Goal: Task Accomplishment & Management: Manage account settings

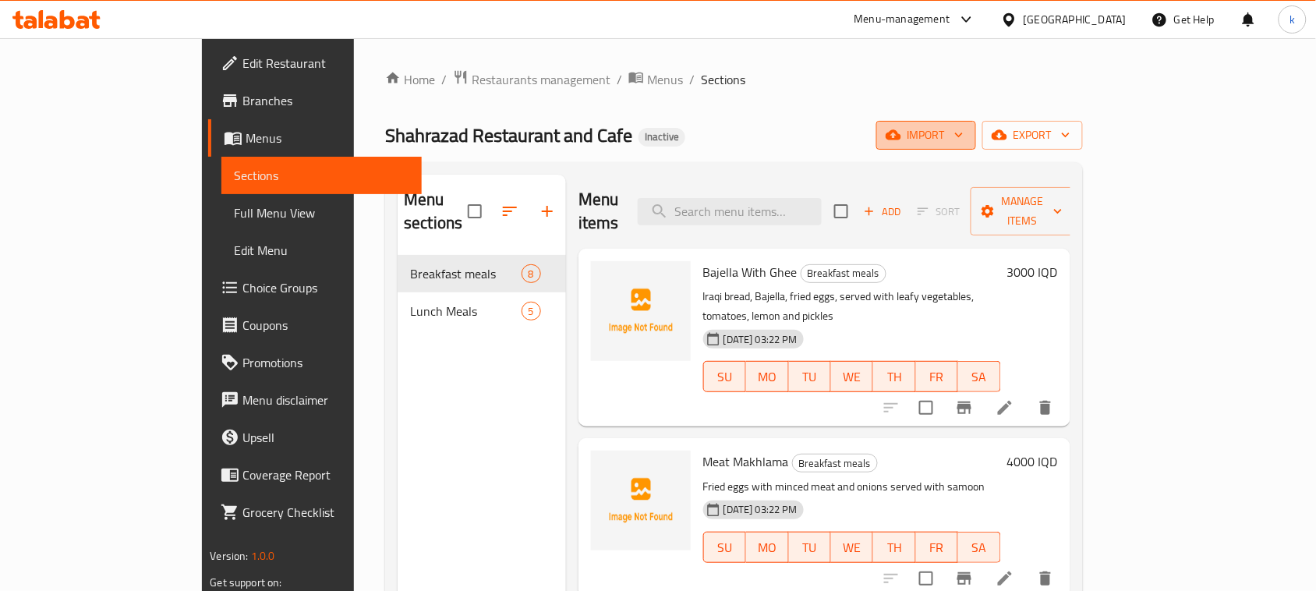
click at [964, 134] on span "import" at bounding box center [926, 135] width 75 height 19
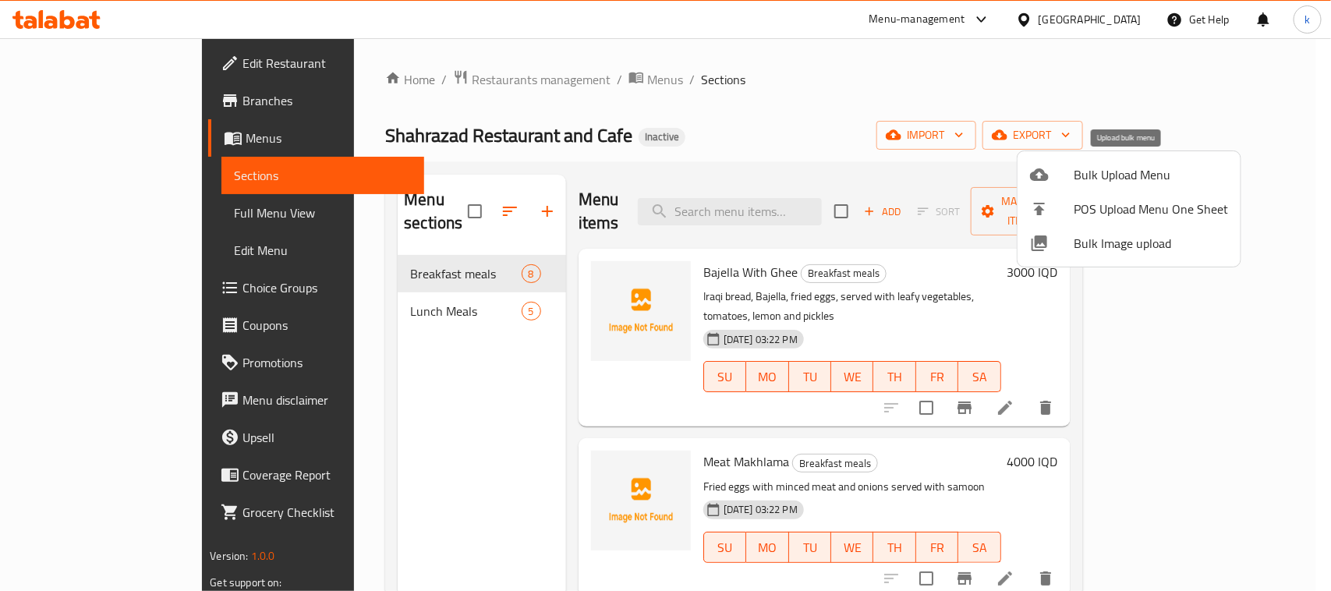
click at [1059, 182] on div at bounding box center [1052, 174] width 44 height 19
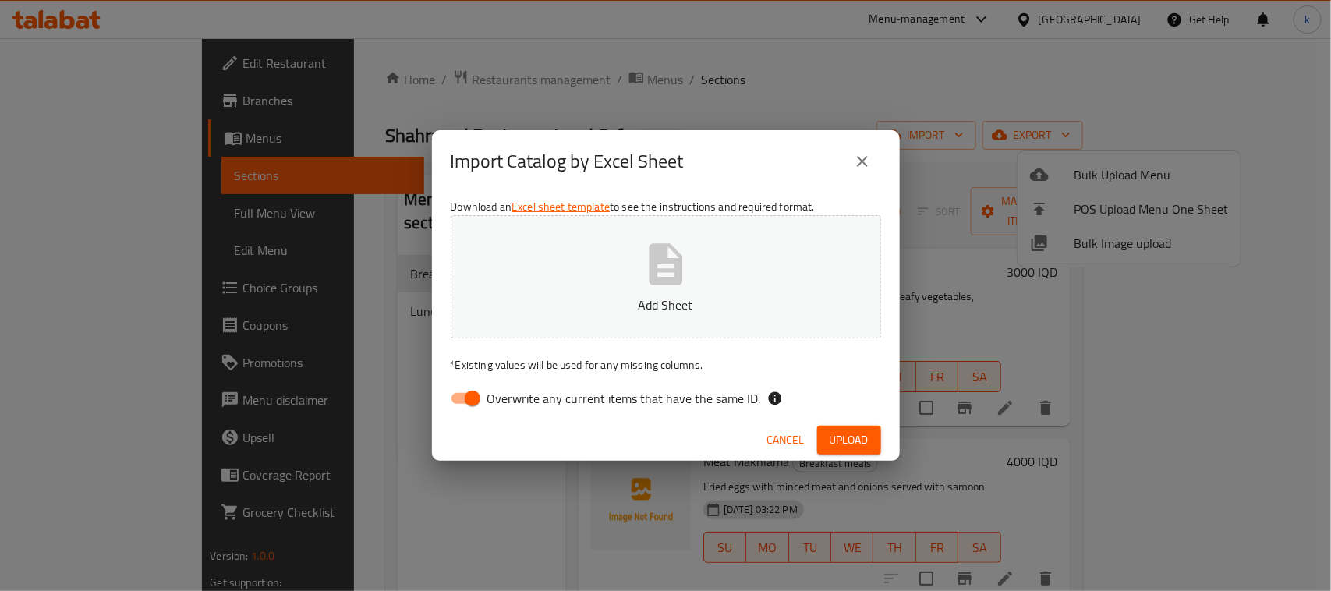
click at [474, 392] on input "Overwrite any current items that have the same ID." at bounding box center [472, 399] width 89 height 30
checkbox input "false"
click at [581, 248] on button "Add Sheet" at bounding box center [666, 276] width 431 height 123
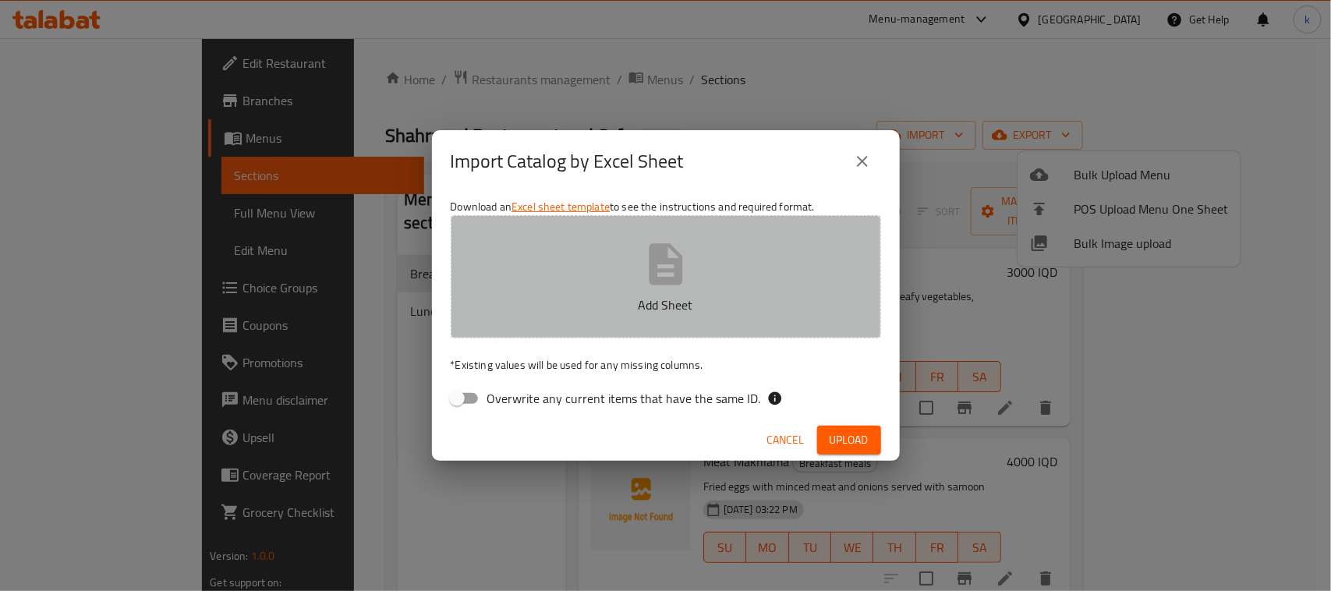
click at [688, 278] on icon "button" at bounding box center [666, 264] width 50 height 50
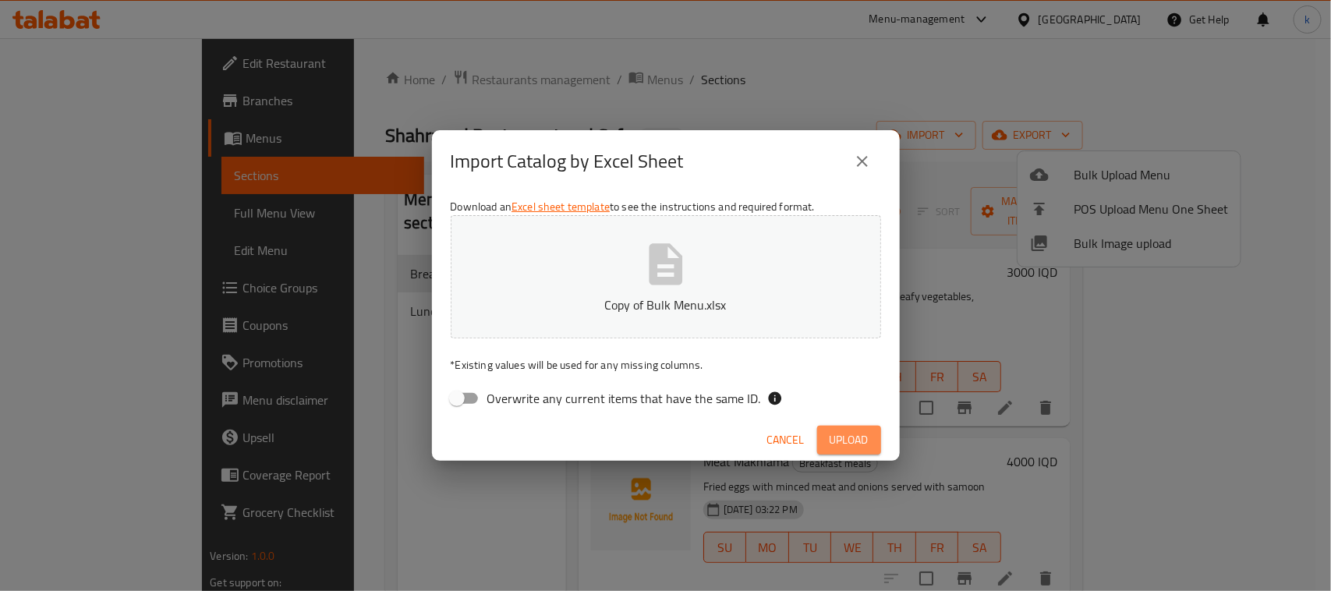
click at [855, 434] on span "Upload" at bounding box center [849, 440] width 39 height 19
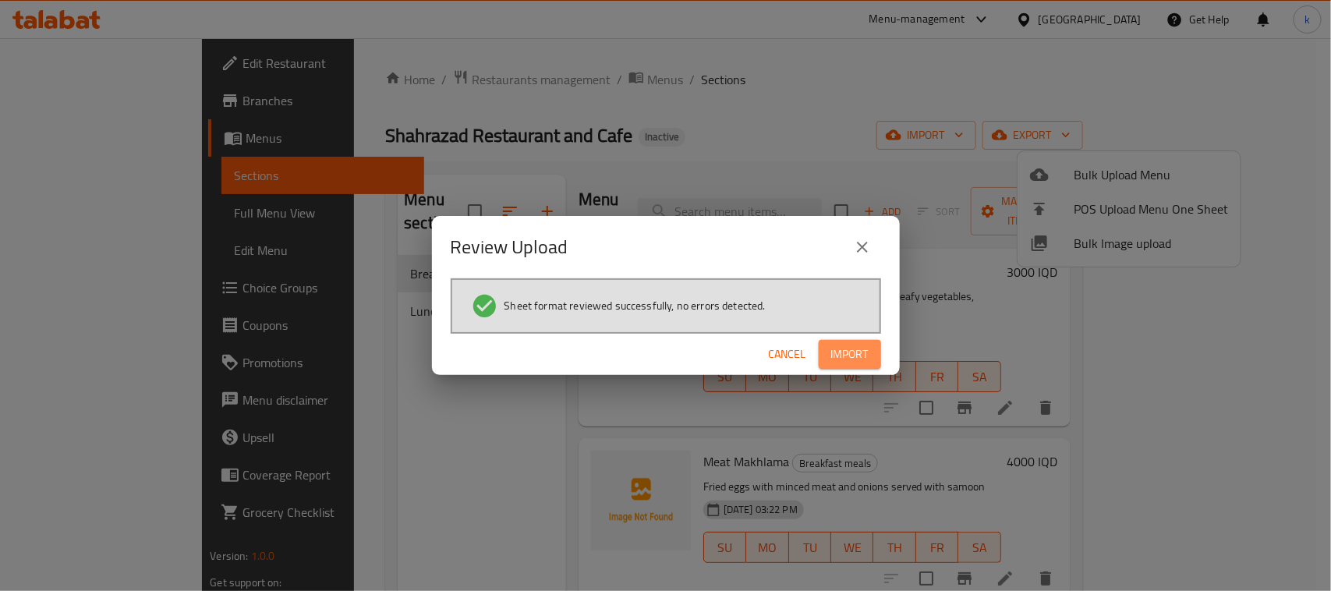
click at [856, 357] on span "Import" at bounding box center [849, 354] width 37 height 19
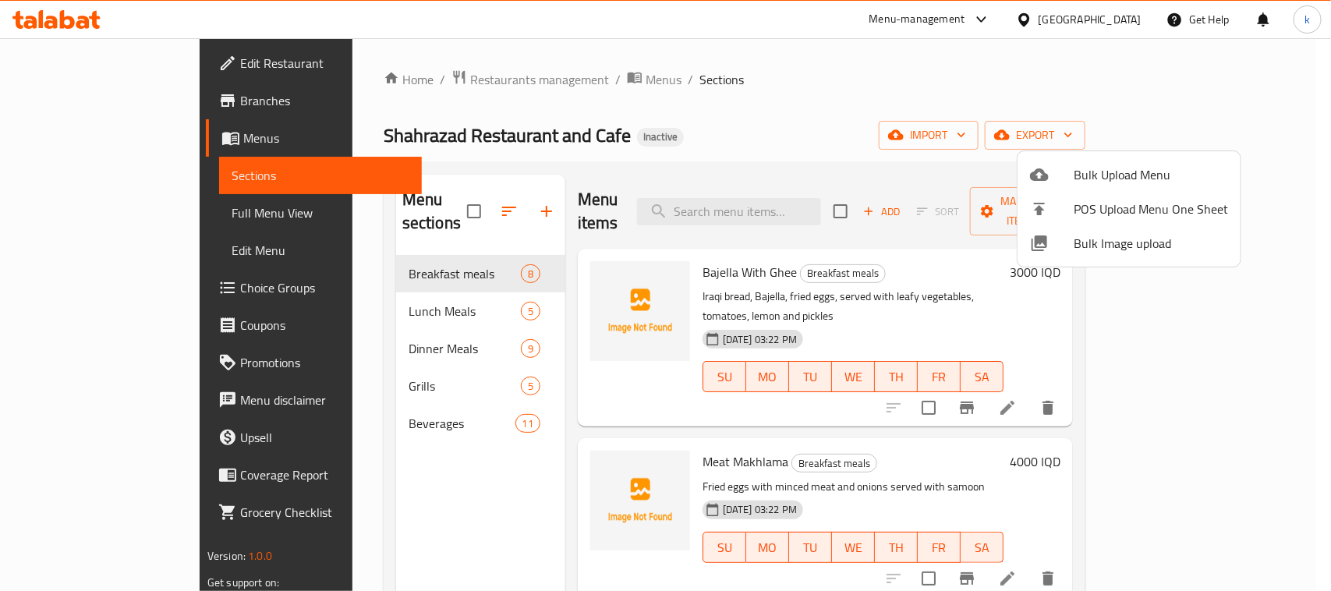
click at [862, 90] on div at bounding box center [665, 295] width 1331 height 591
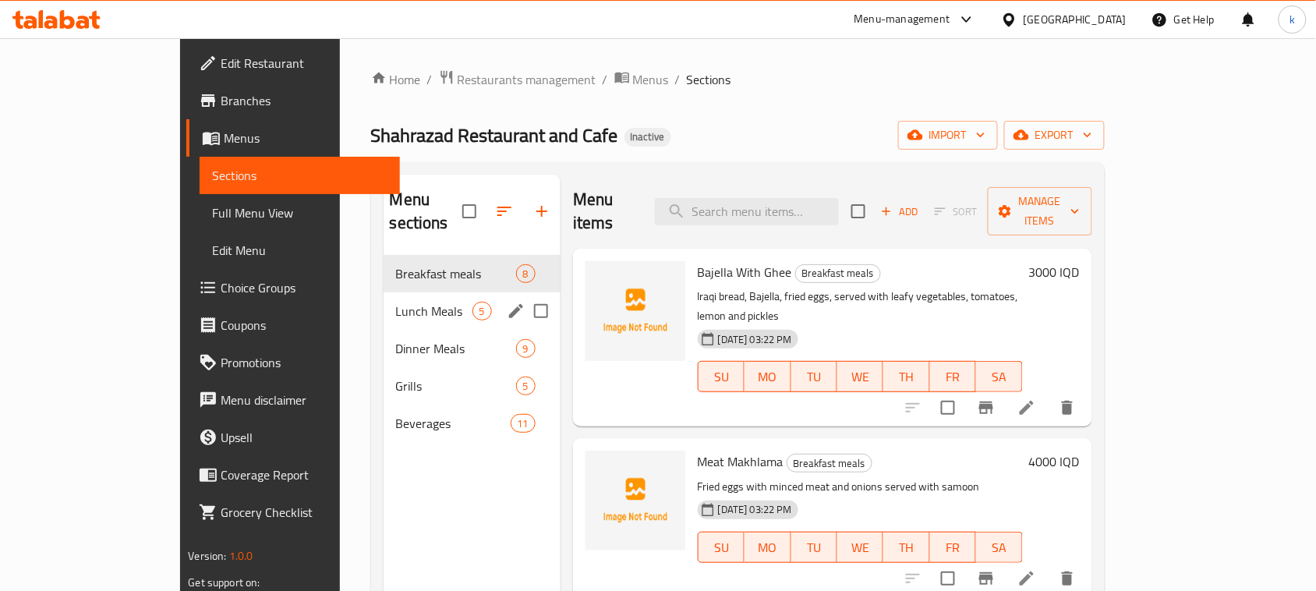
click at [396, 302] on span "Lunch Meals" at bounding box center [434, 311] width 76 height 19
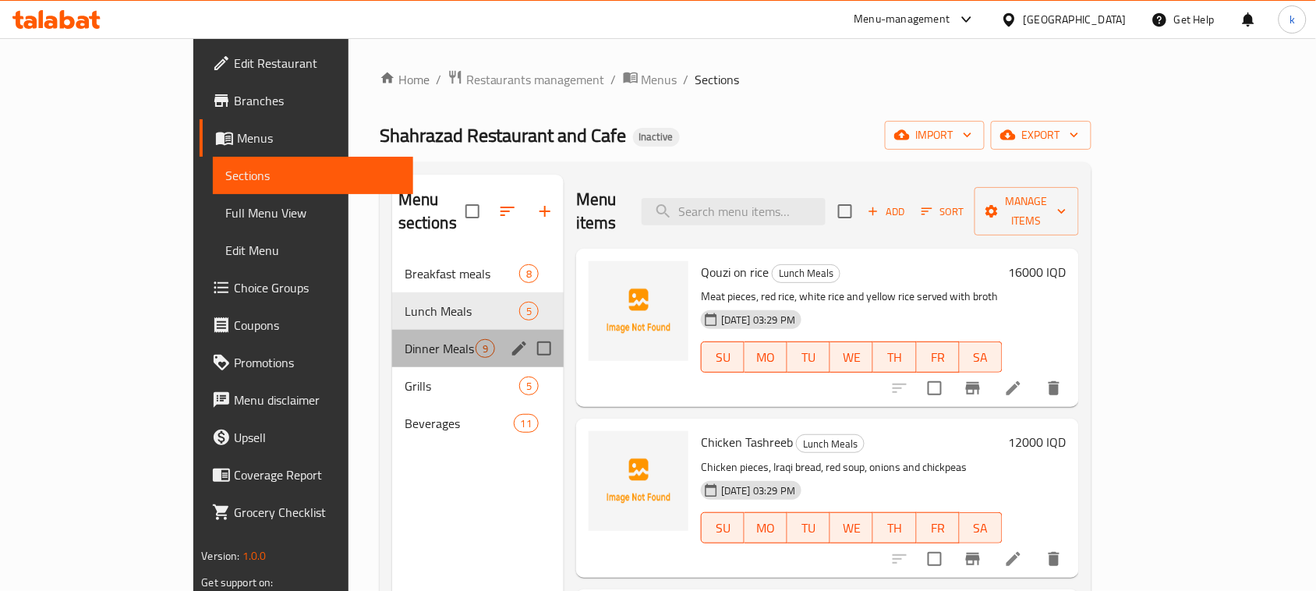
click at [392, 330] on div "Dinner Meals 9" at bounding box center [478, 348] width 172 height 37
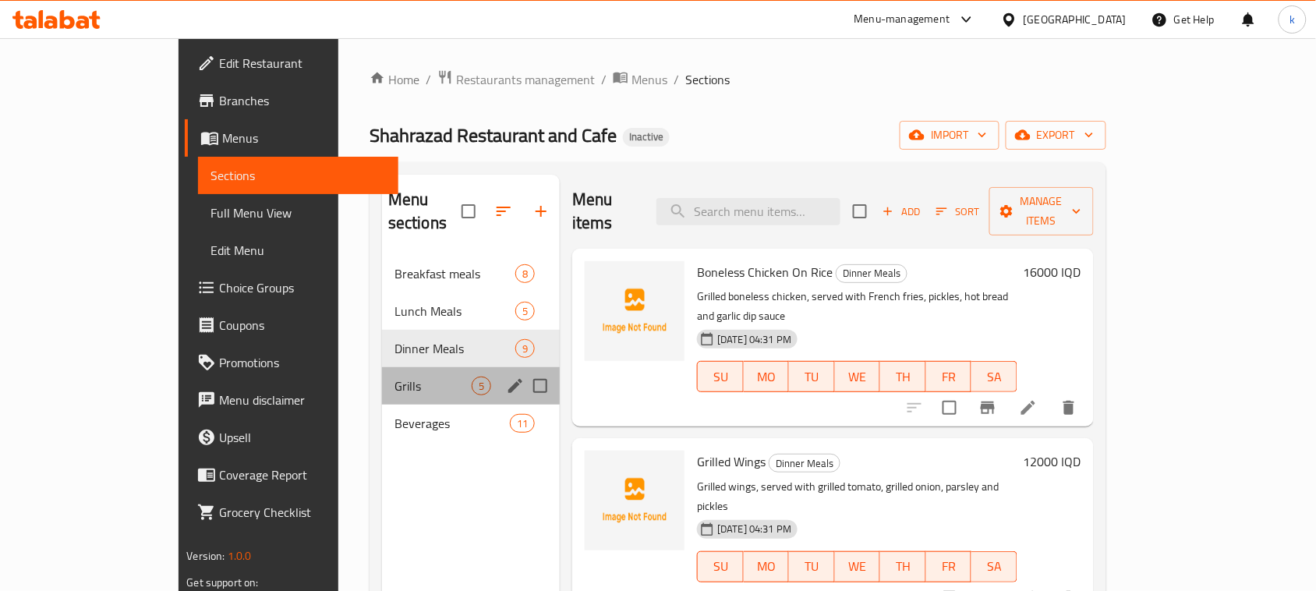
click at [382, 367] on div "Grills 5" at bounding box center [471, 385] width 178 height 37
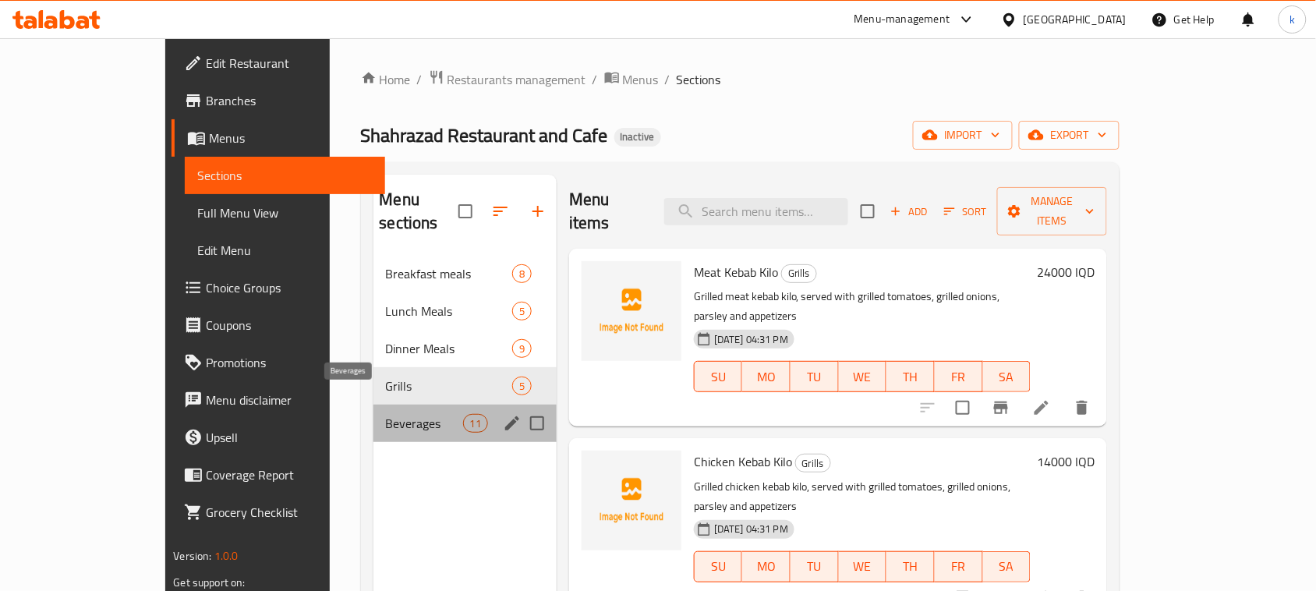
click at [386, 414] on span "Beverages" at bounding box center [424, 423] width 77 height 19
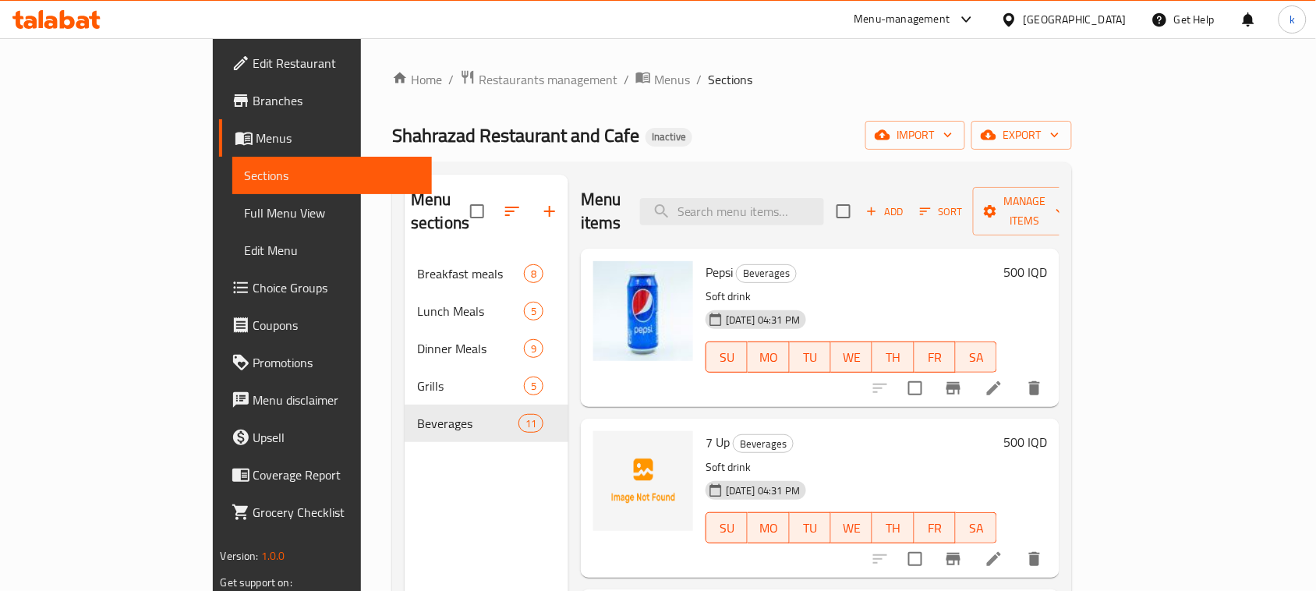
click at [659, 145] on div "Shahrazad Restaurant and Cafe Inactive import export" at bounding box center [732, 135] width 680 height 29
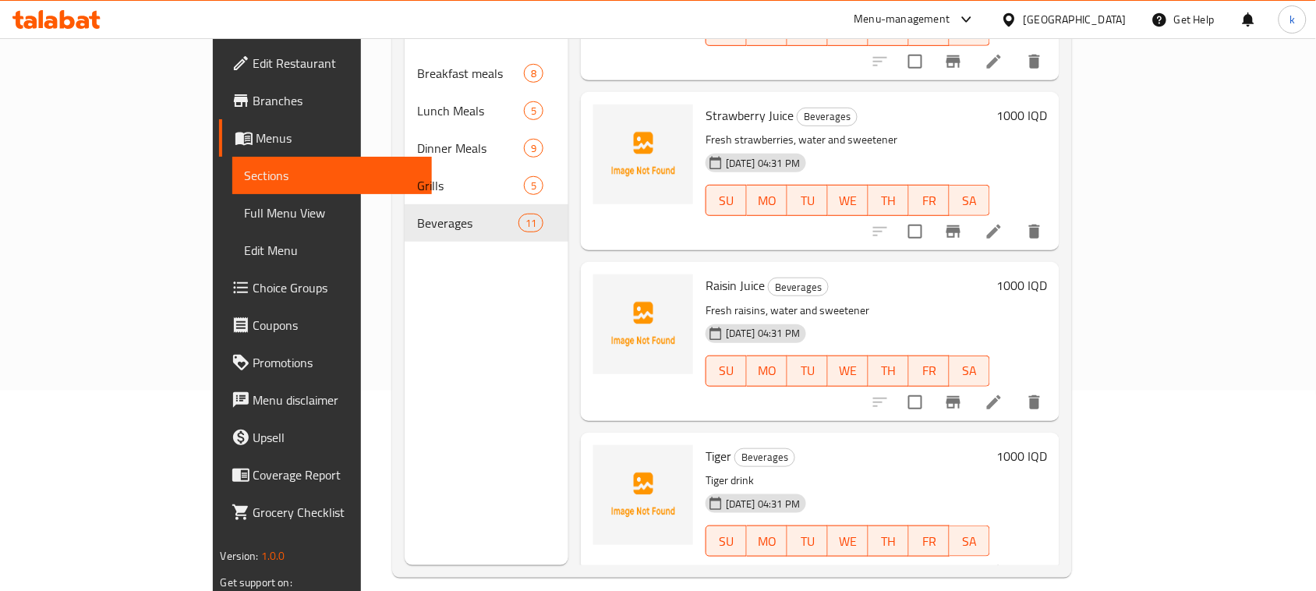
scroll to position [219, 0]
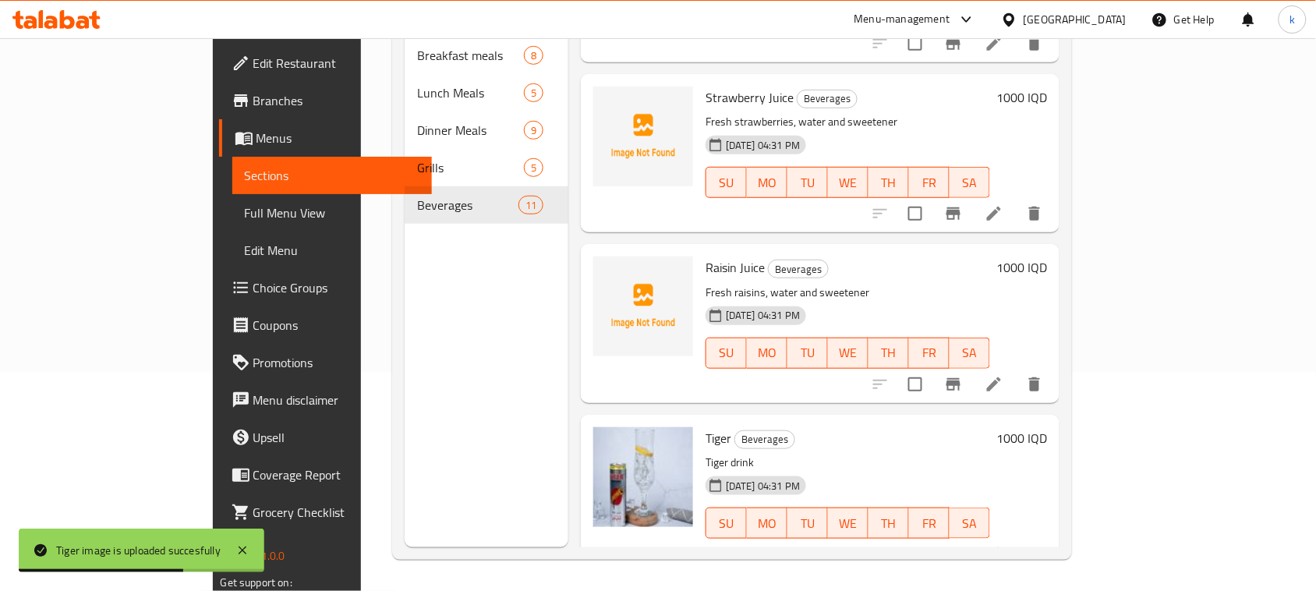
click at [914, 215] on div "Menu items Add Sort Manage items Pepsi Beverages Soft drink [DATE] 04:31 PM SU …" at bounding box center [814, 251] width 491 height 591
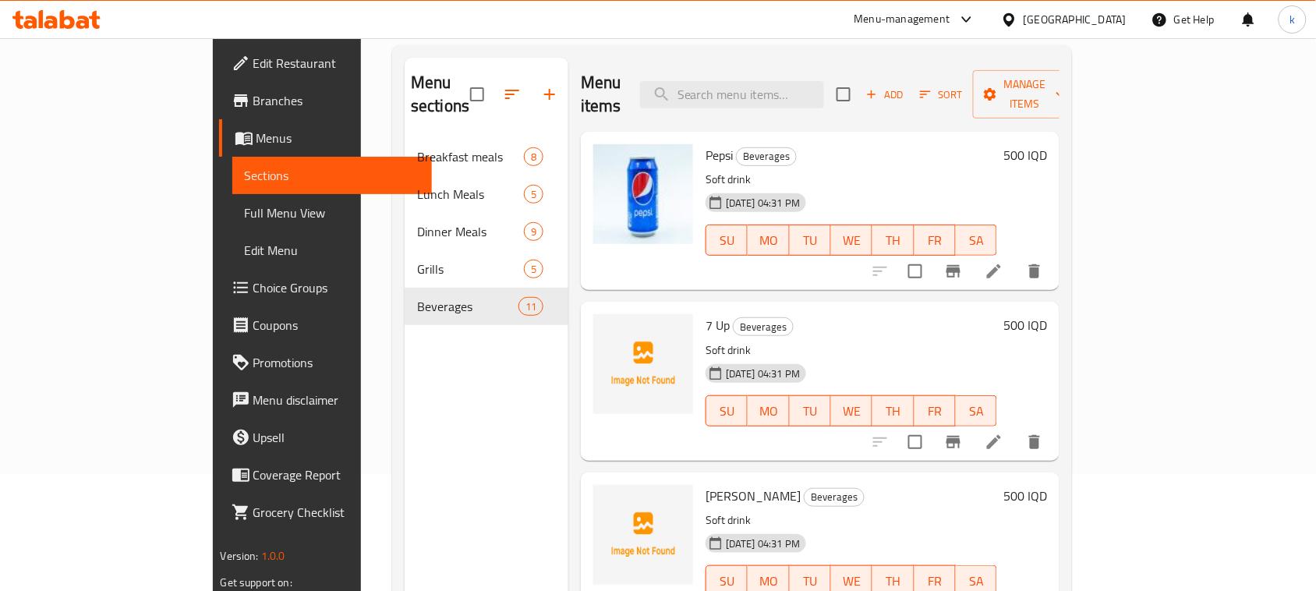
scroll to position [0, 0]
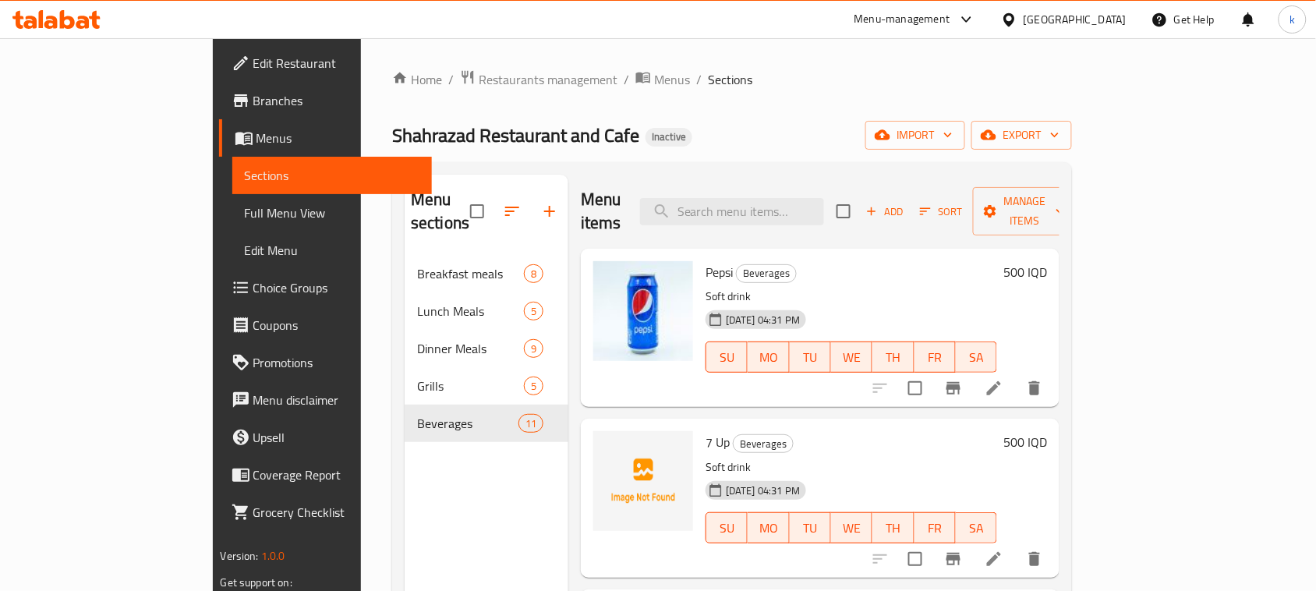
click at [829, 419] on div "7 Up Beverages Soft drink [DATE] 04:31 PM SU MO TU WE TH FR SA 500 IQD" at bounding box center [820, 498] width 479 height 158
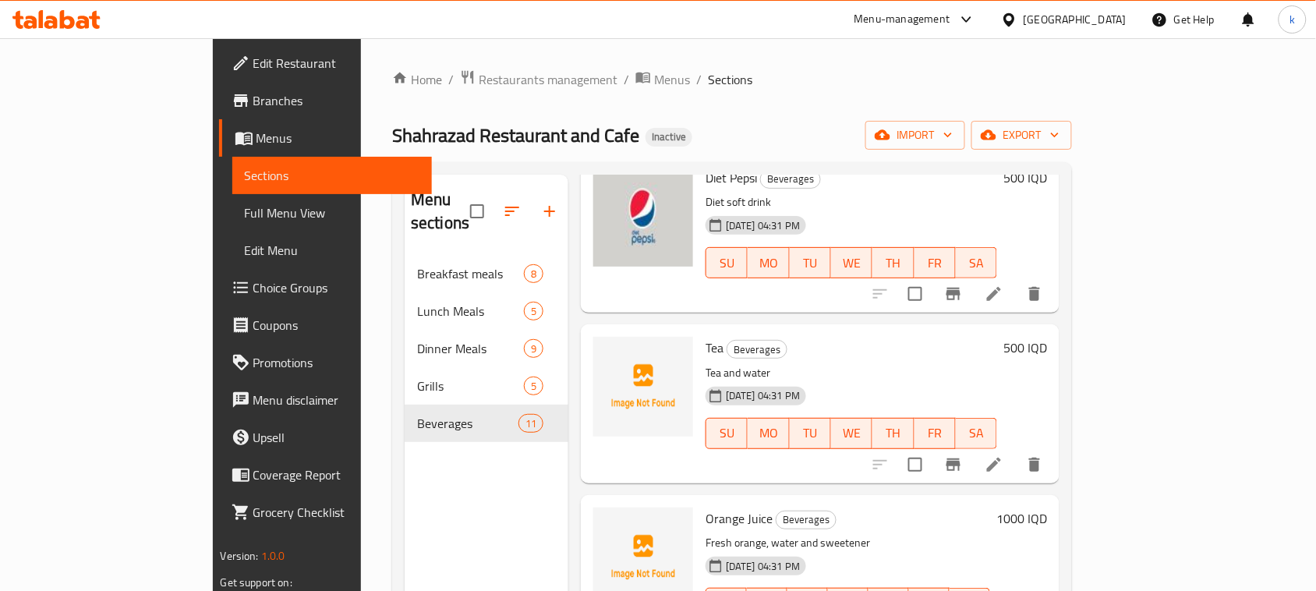
scroll to position [780, 0]
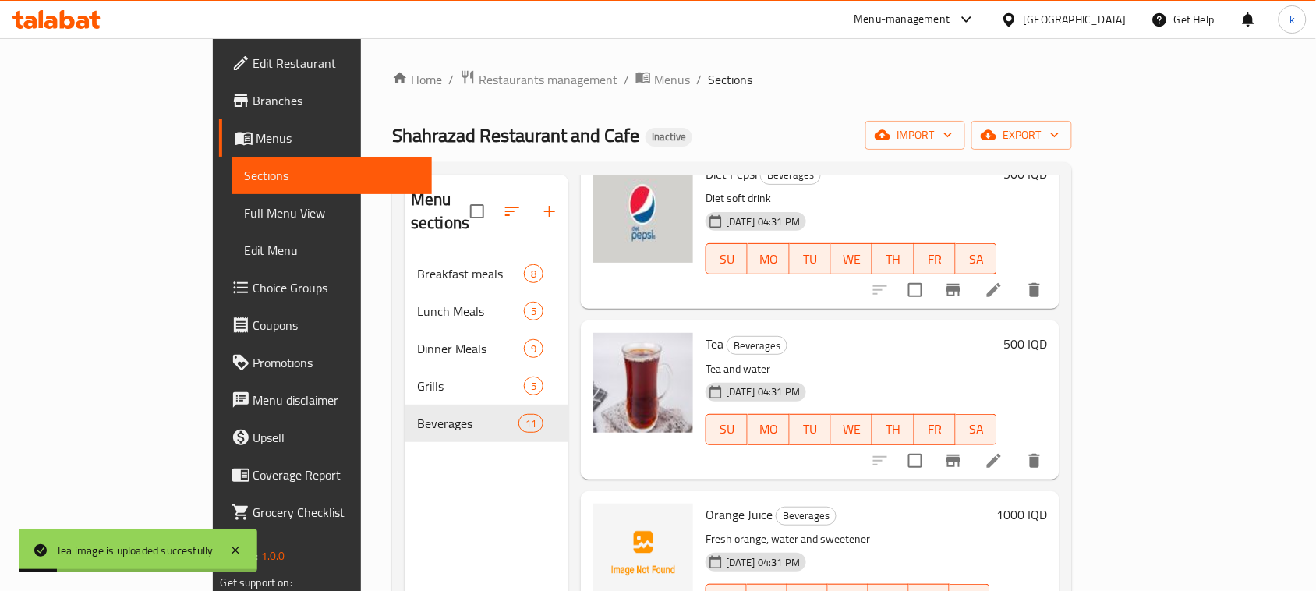
drag, startPoint x: 870, startPoint y: 458, endPoint x: 851, endPoint y: 458, distance: 18.7
click at [870, 458] on div "Menu items Add Sort Manage items Pepsi Beverages Soft drink [DATE] 04:31 PM SU …" at bounding box center [814, 470] width 491 height 591
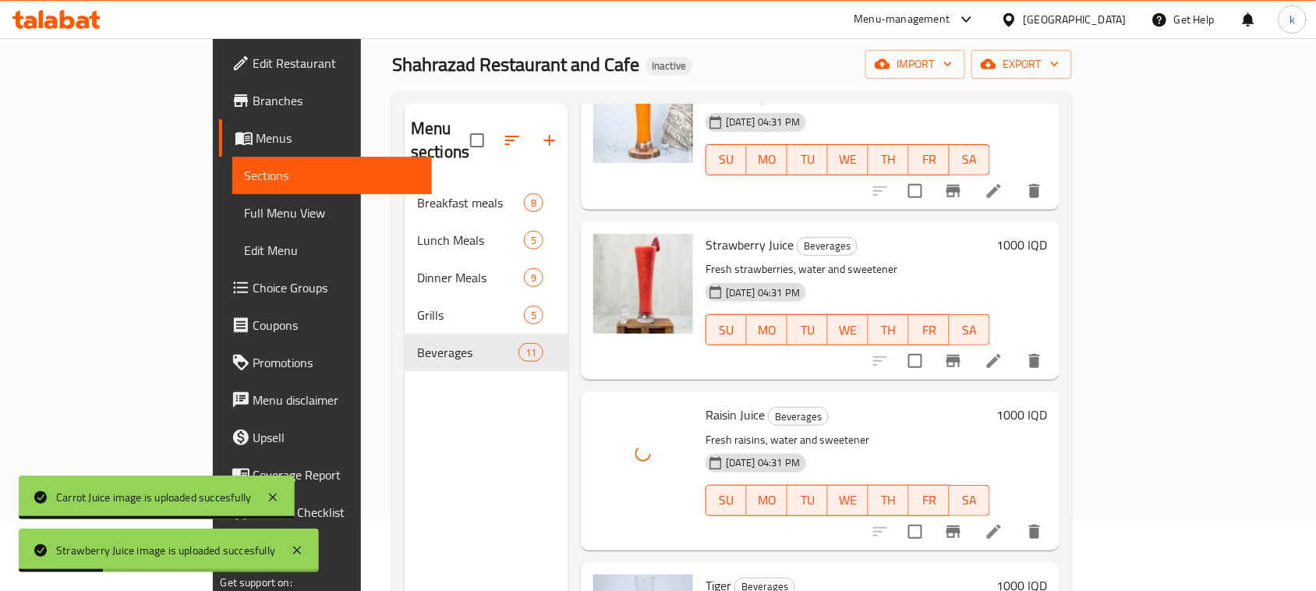
scroll to position [219, 0]
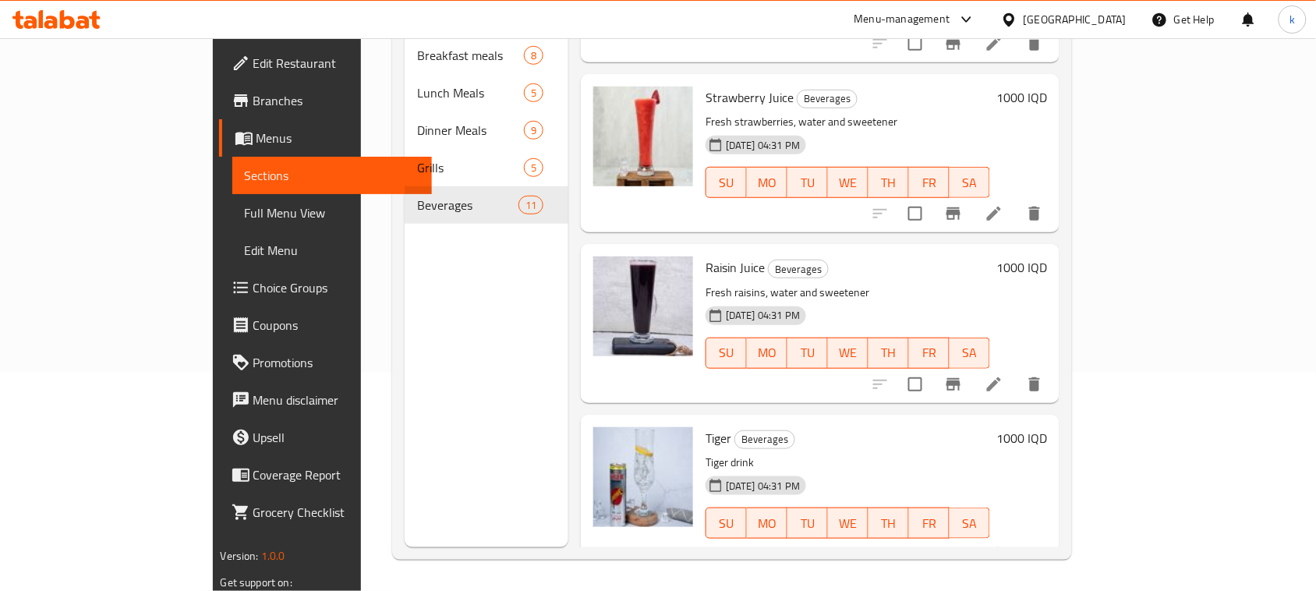
click at [895, 218] on div "Menu items Add Sort Manage items Pepsi Beverages Soft drink [DATE] 04:31 PM SU …" at bounding box center [814, 251] width 491 height 591
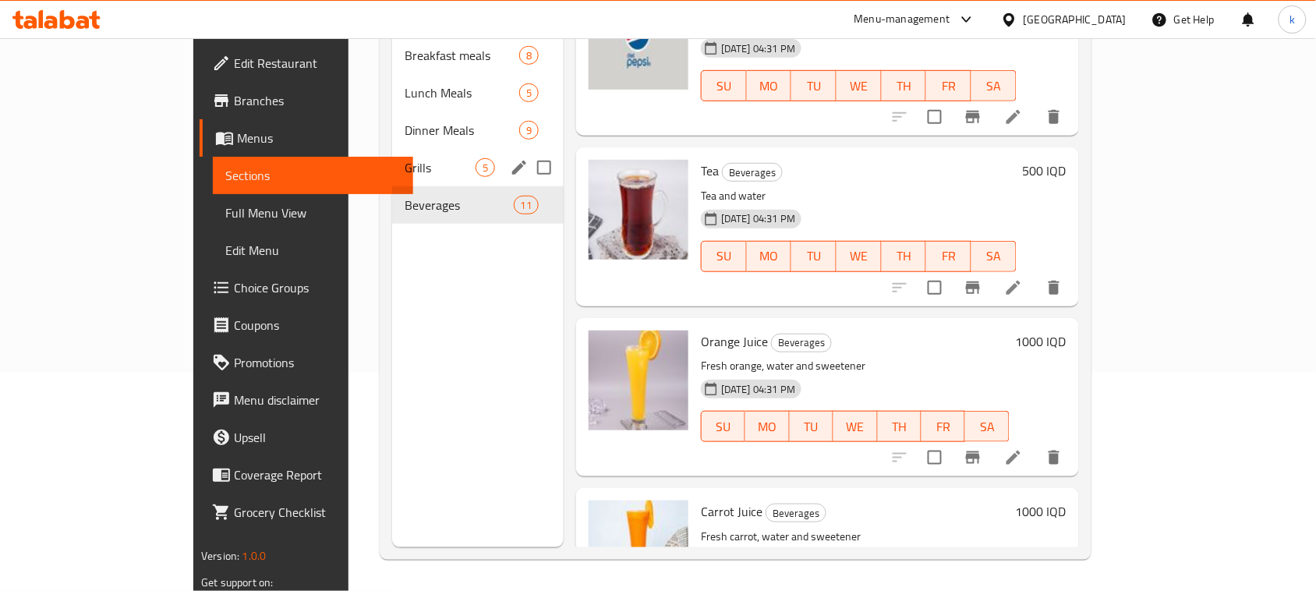
click at [405, 158] on span "Grills" at bounding box center [440, 167] width 71 height 19
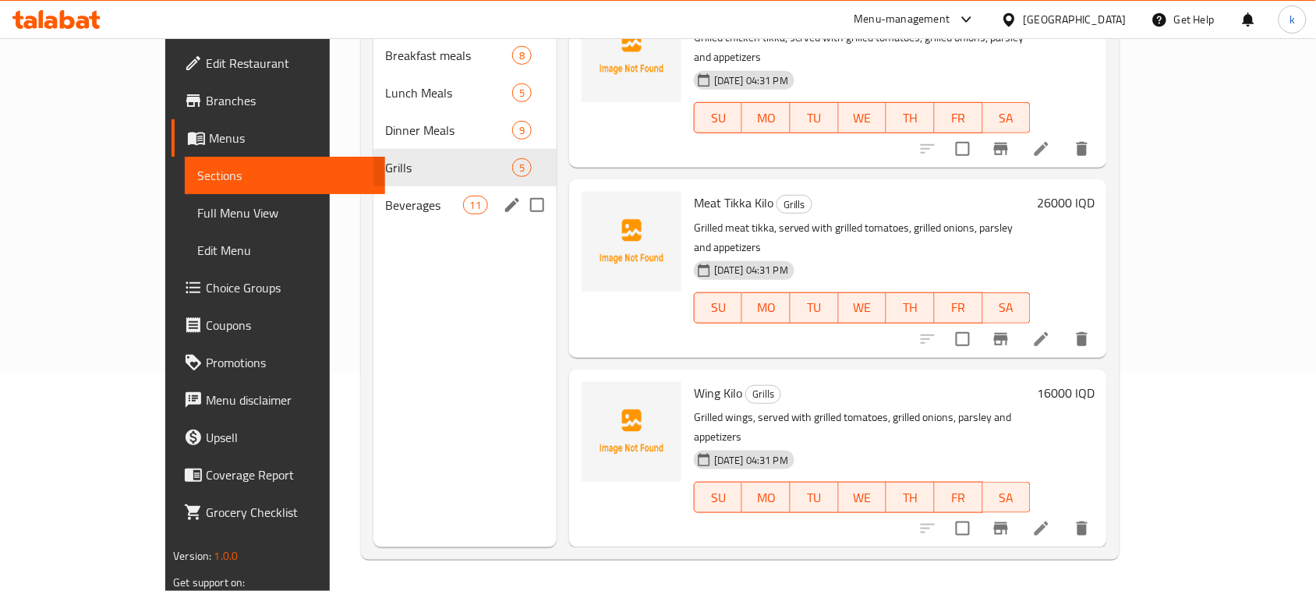
scroll to position [298, 0]
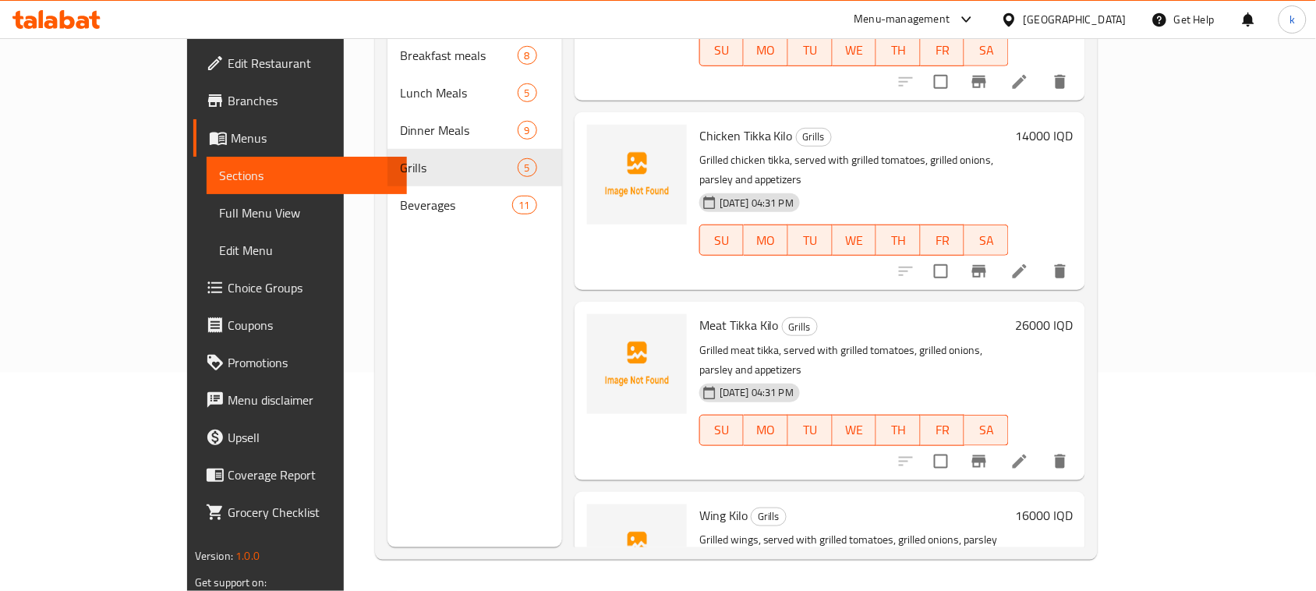
drag, startPoint x: 875, startPoint y: 234, endPoint x: 870, endPoint y: 251, distance: 17.8
click at [875, 314] on h6 "Meat Tikka Kilo Grills" at bounding box center [855, 325] width 310 height 22
click at [1015, 308] on div "Meat Tikka Kilo Grills Grilled meat tikka, served with grilled tomatoes, grille…" at bounding box center [854, 390] width 322 height 165
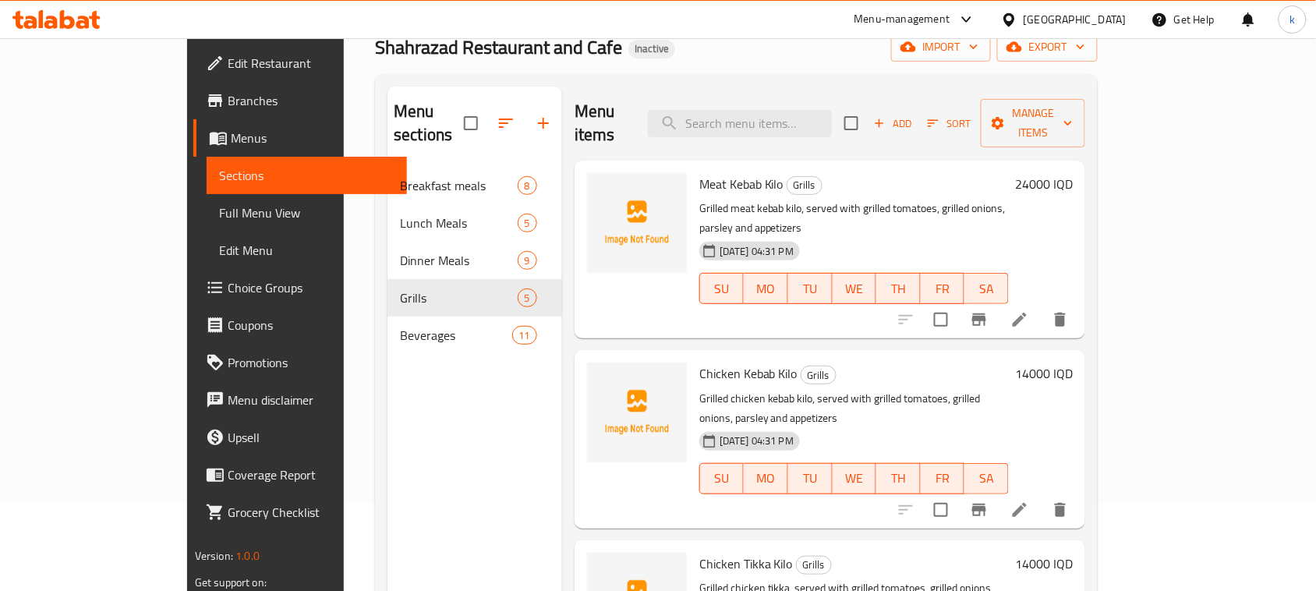
scroll to position [0, 0]
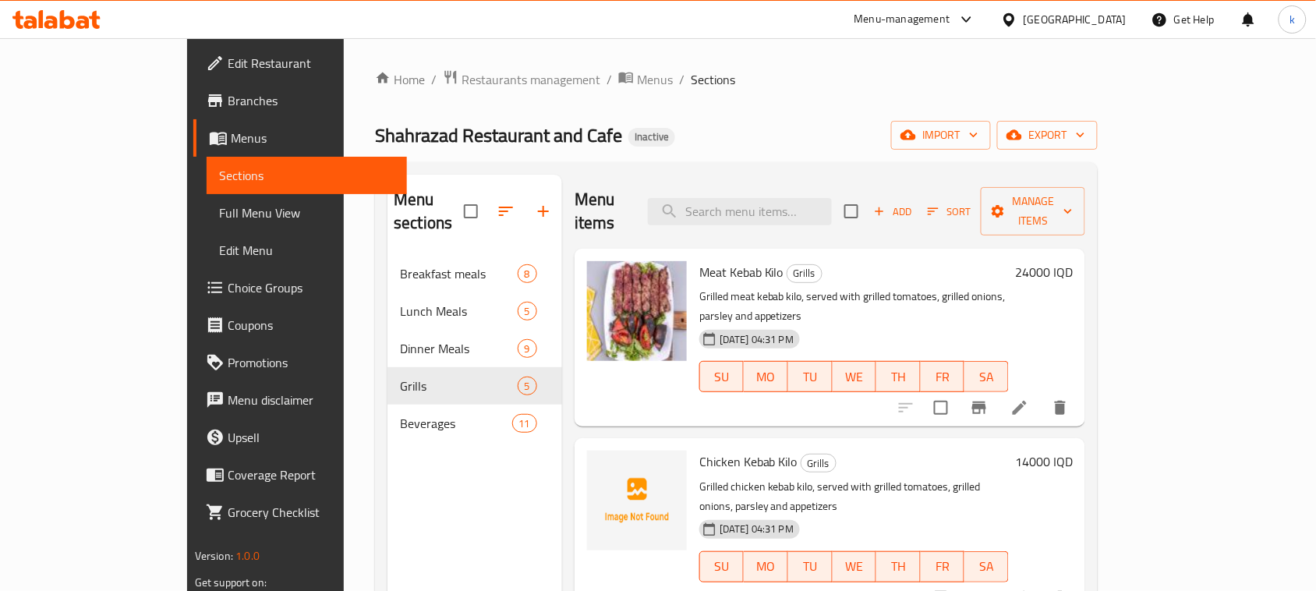
click at [672, 138] on div "Shahrazad Restaurant and Cafe Inactive import export" at bounding box center [736, 135] width 723 height 29
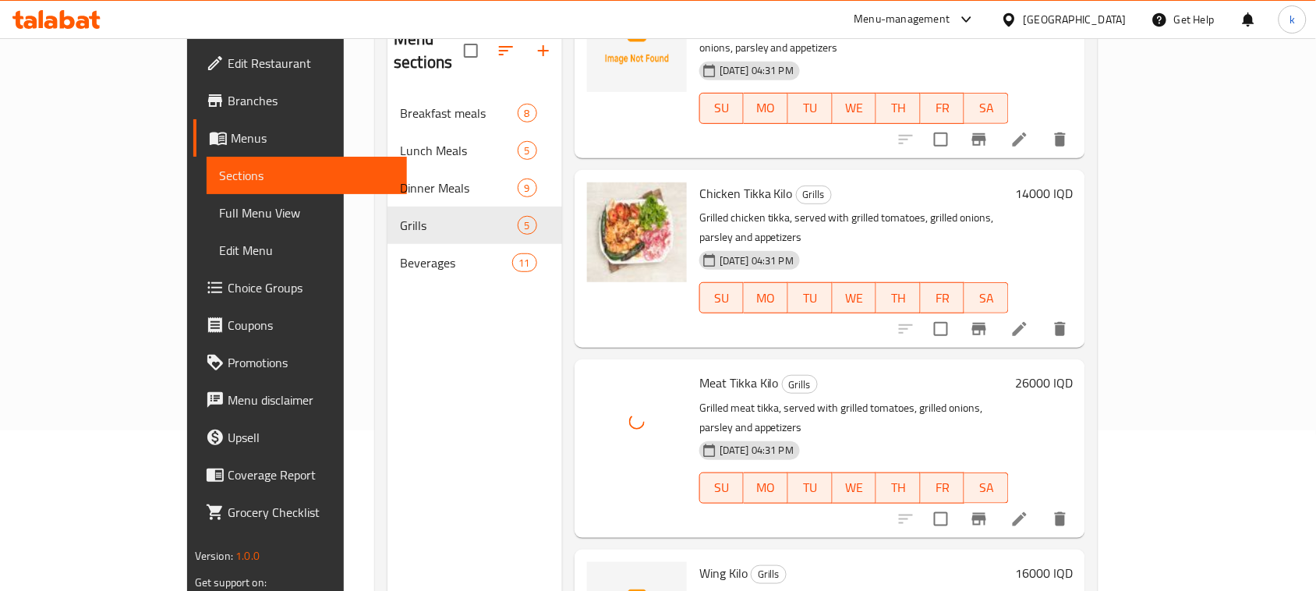
scroll to position [219, 0]
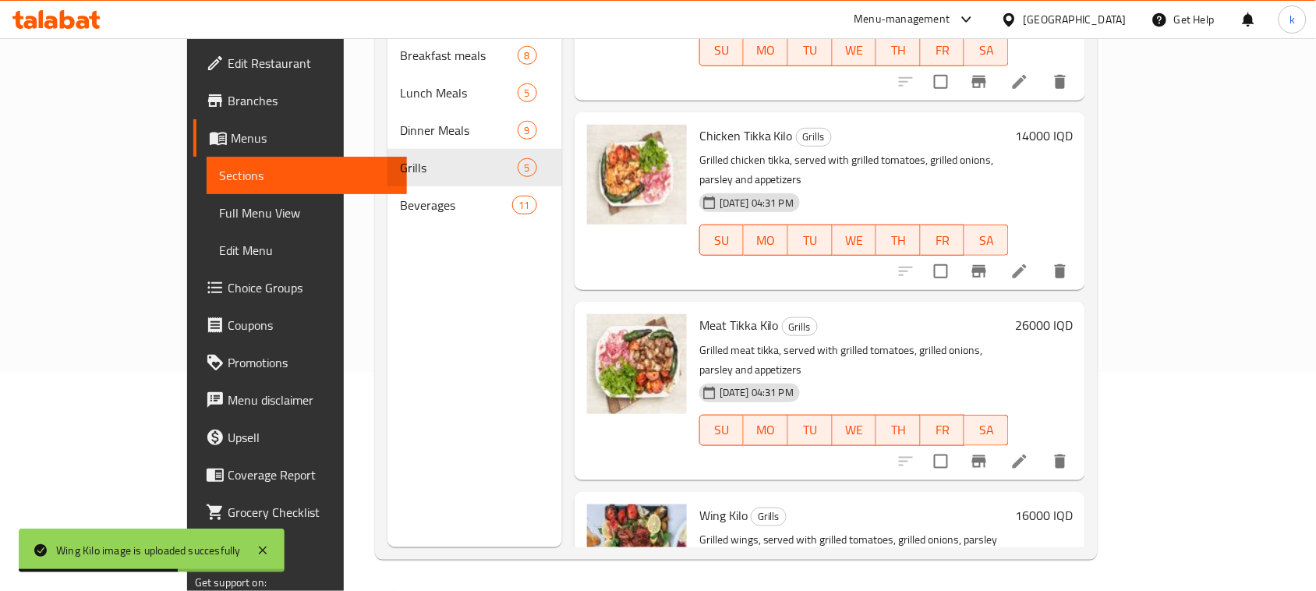
drag, startPoint x: 872, startPoint y: 373, endPoint x: 860, endPoint y: 382, distance: 15.0
click at [872, 373] on div "Meat Tikka Kilo Grills Grilled meat tikka, served with grilled tomatoes, grille…" at bounding box center [830, 391] width 511 height 178
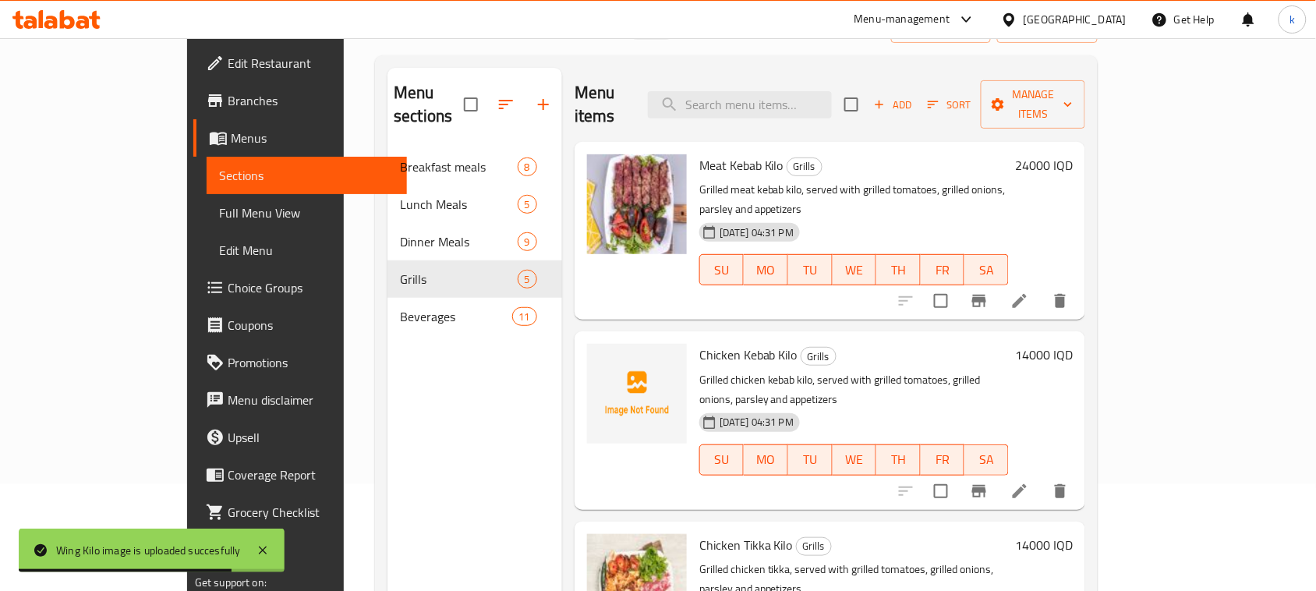
scroll to position [0, 0]
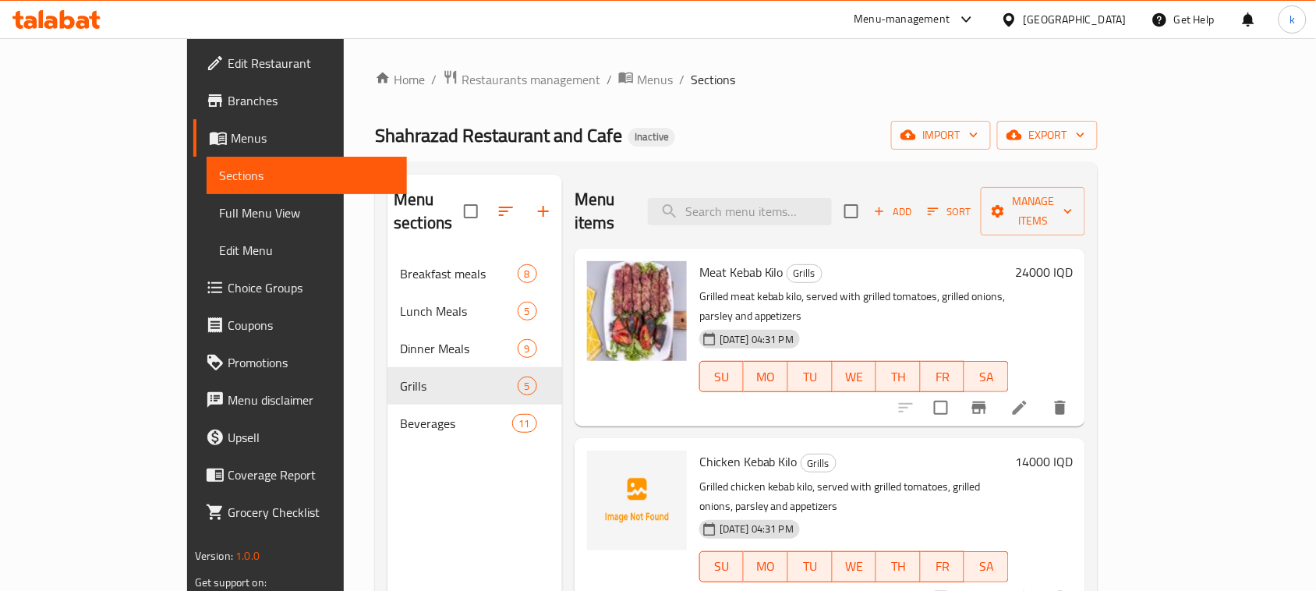
click at [827, 58] on div "Home / Restaurants management / Menus / Sections Shahrazad Restaurant and Cafe …" at bounding box center [736, 423] width 785 height 771
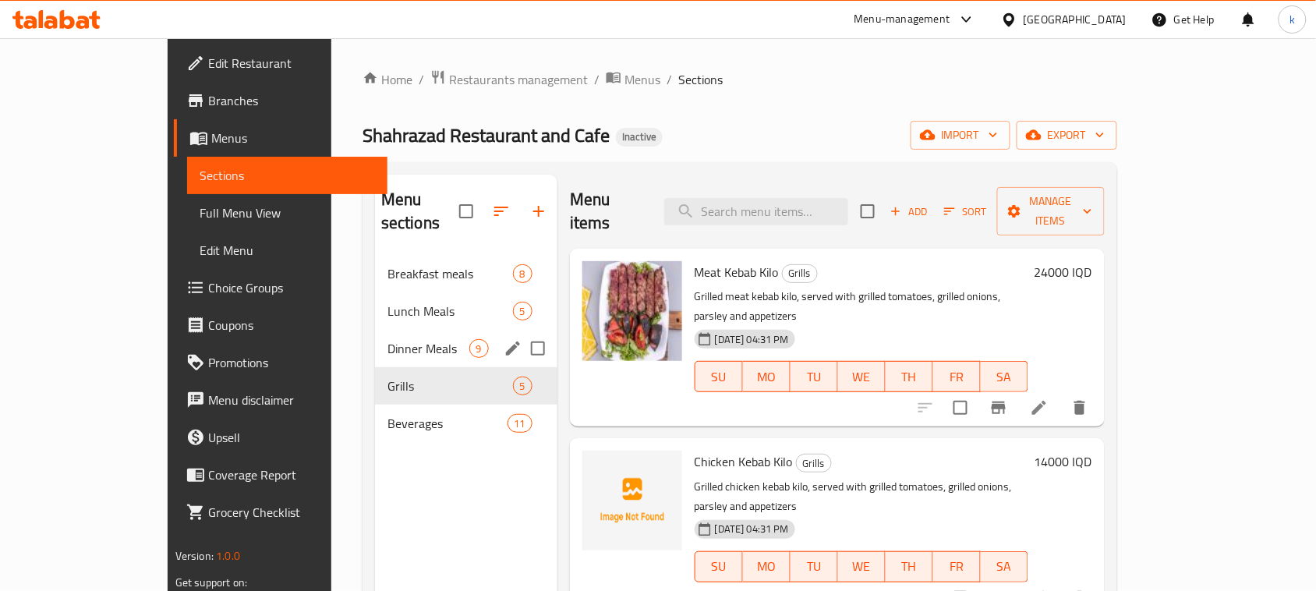
click at [388, 339] on span "Dinner Meals" at bounding box center [429, 348] width 82 height 19
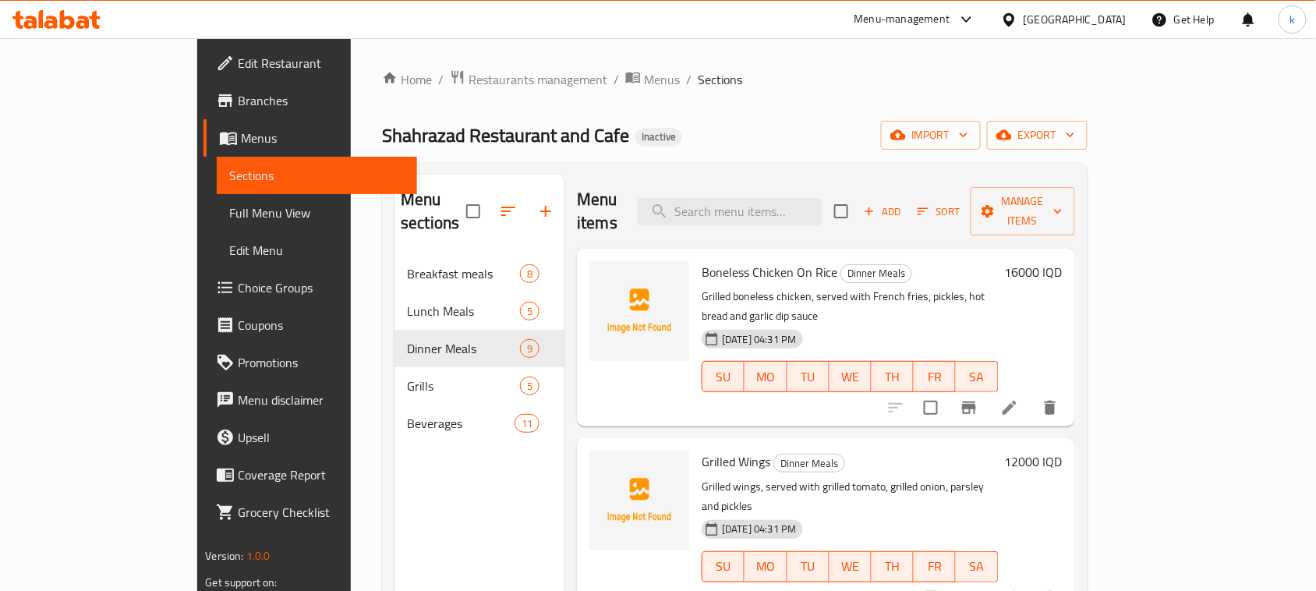
click at [1005, 324] on div "[DATE] 04:31 PM SU MO TU WE TH FR SA" at bounding box center [850, 366] width 309 height 84
click at [649, 165] on div "Menu sections Breakfast meals 8 Lunch Meals 5 Dinner Meals 9 Grills 5 Beverages…" at bounding box center [734, 470] width 705 height 616
click at [763, 129] on div "Shahrazad Restaurant and Cafe Inactive import export" at bounding box center [734, 135] width 705 height 29
click at [771, 260] on span "Boneless Chicken On Rice" at bounding box center [770, 271] width 136 height 23
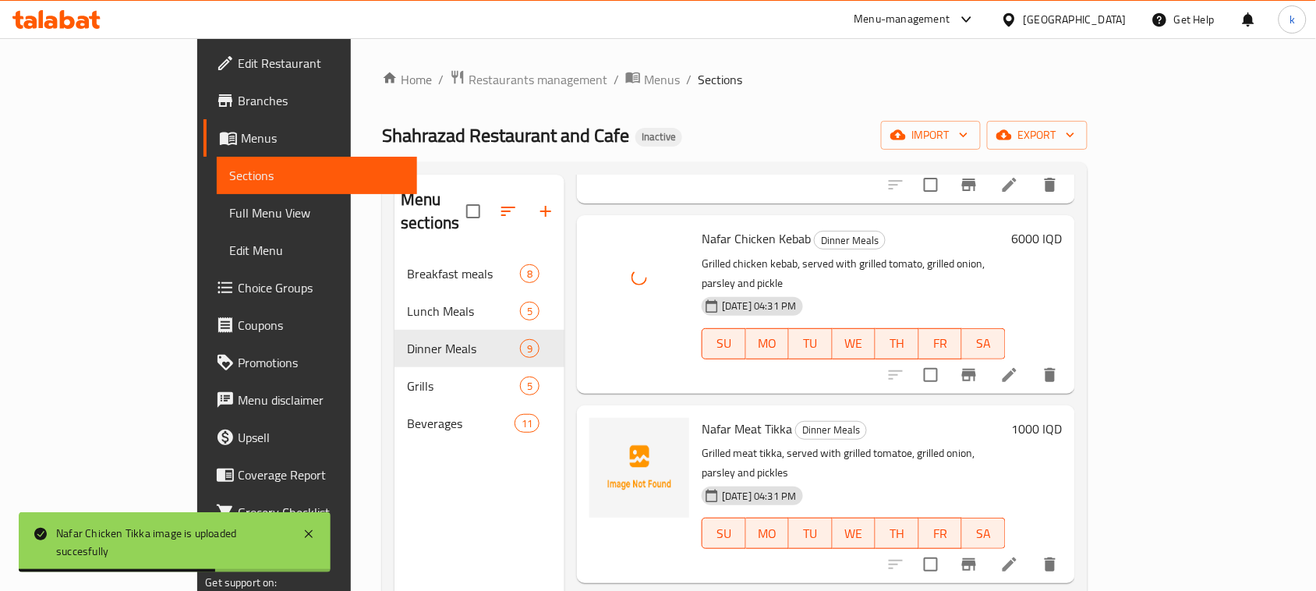
scroll to position [682, 0]
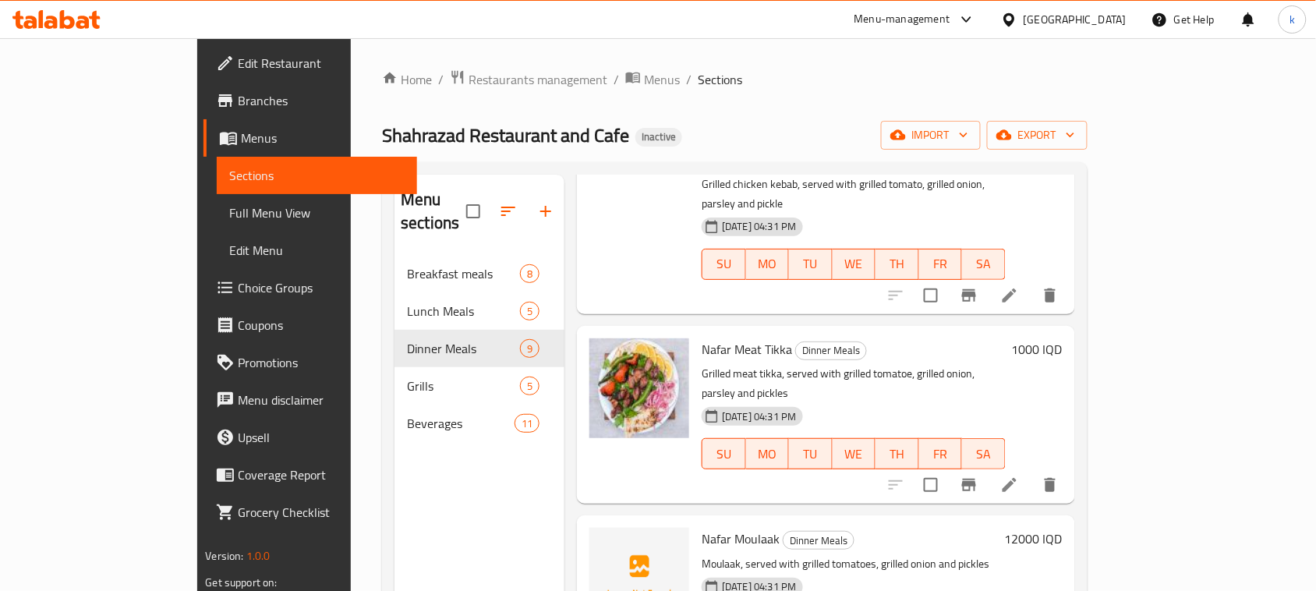
click at [590, 133] on div "Shahrazad Restaurant and Cafe Inactive import export" at bounding box center [734, 135] width 705 height 29
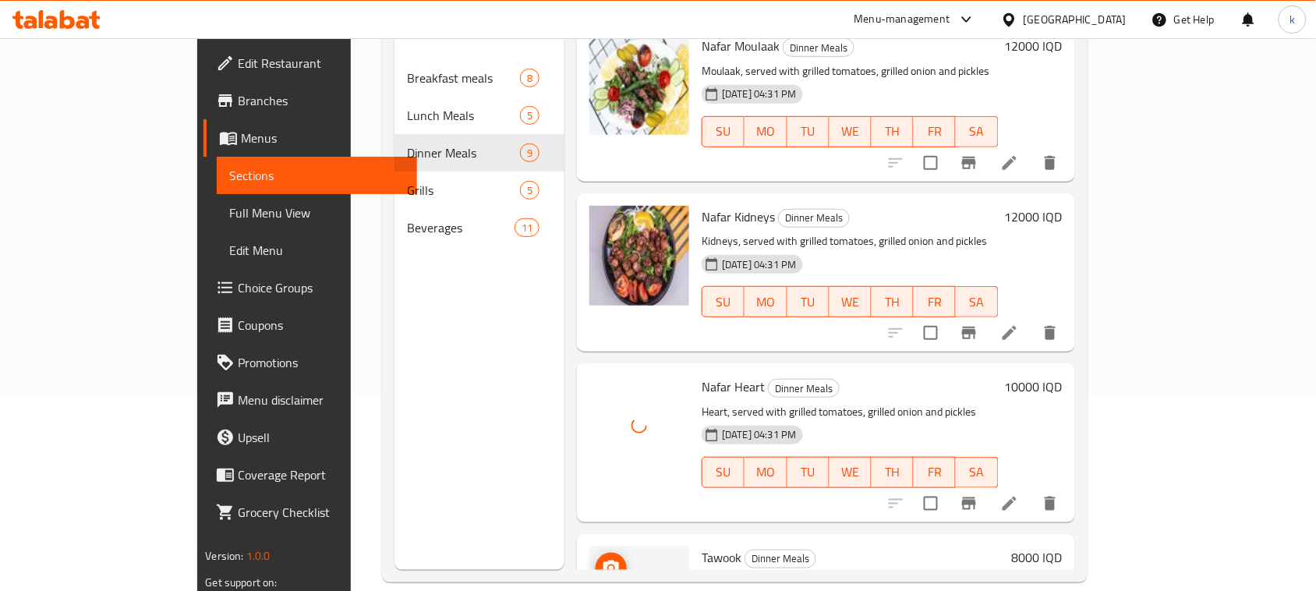
scroll to position [219, 0]
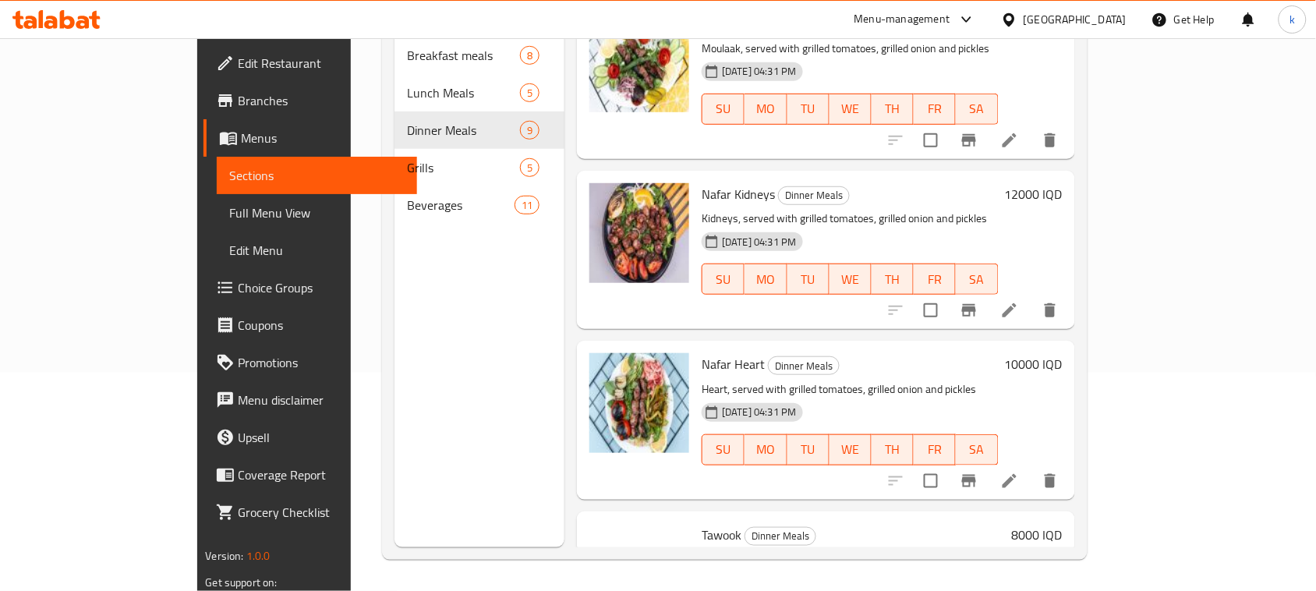
click at [952, 512] on div "Tawook Dinner Meals Grilled tawook, red rice, white rice, pickles and vegetable…" at bounding box center [826, 591] width 498 height 158
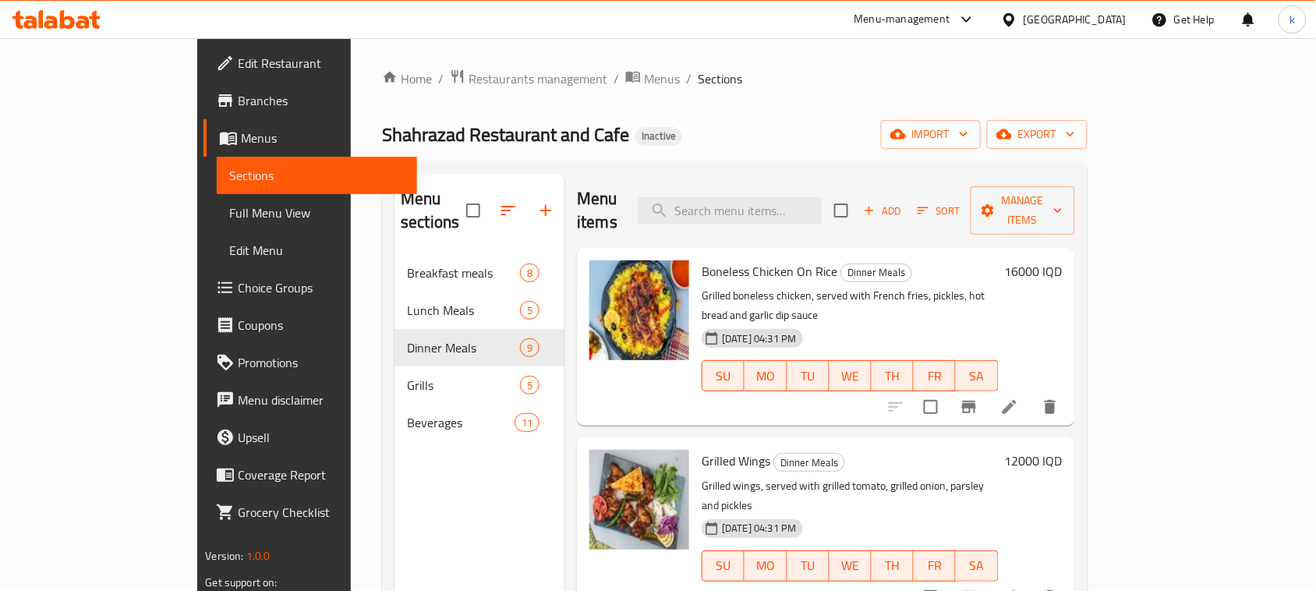
scroll to position [0, 0]
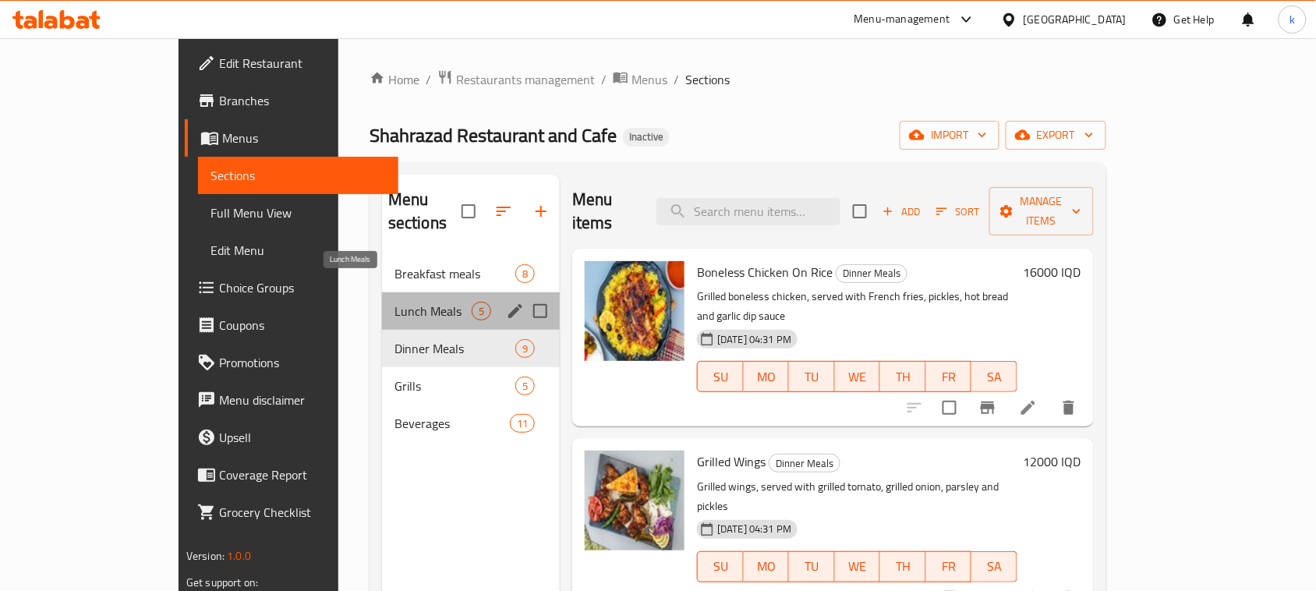
click at [395, 302] on span "Lunch Meals" at bounding box center [433, 311] width 77 height 19
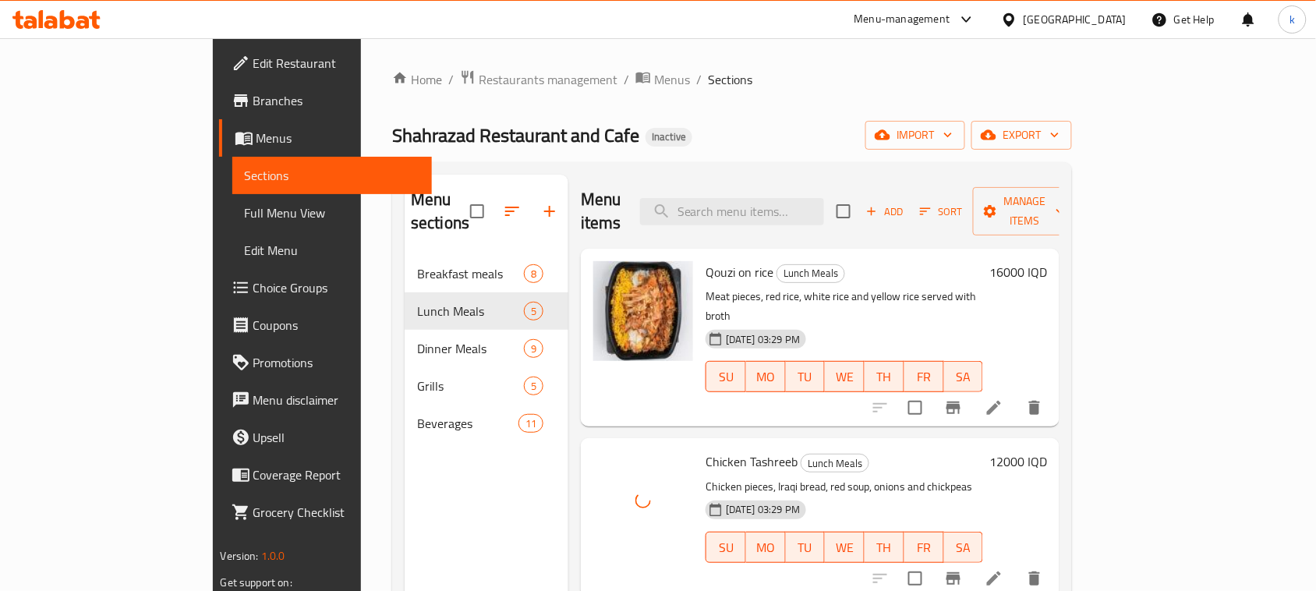
click at [1022, 395] on div "Menu items Add Sort Manage items Qouzi on rice Lunch Meals Meat pieces, red ric…" at bounding box center [814, 470] width 491 height 591
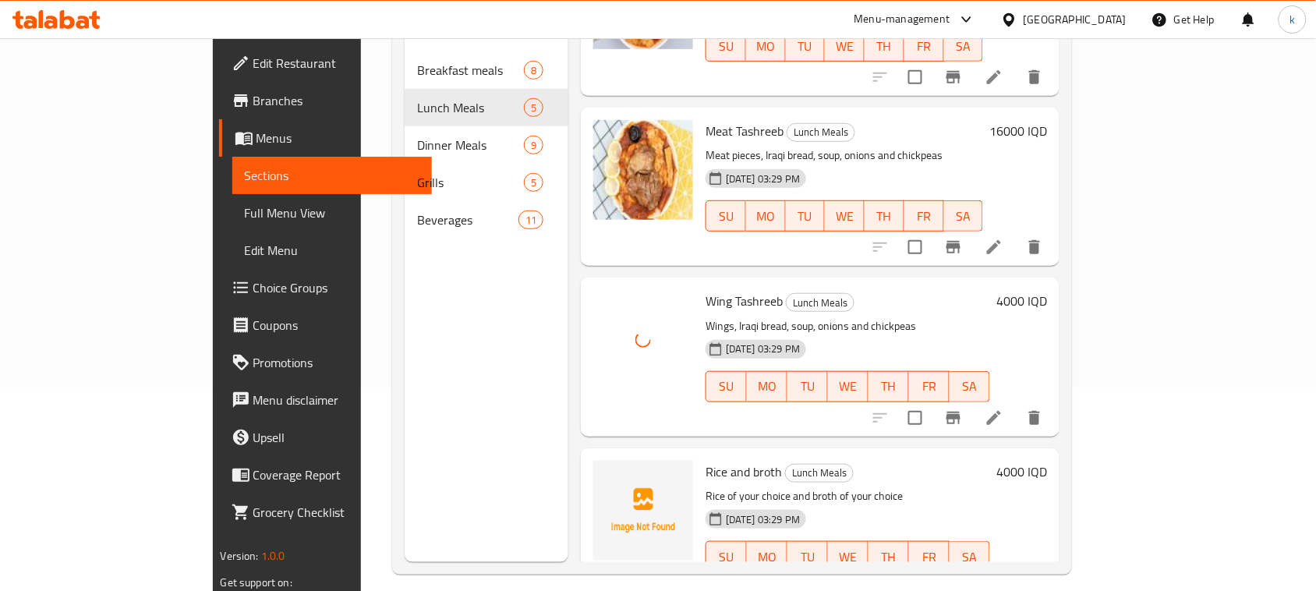
scroll to position [219, 0]
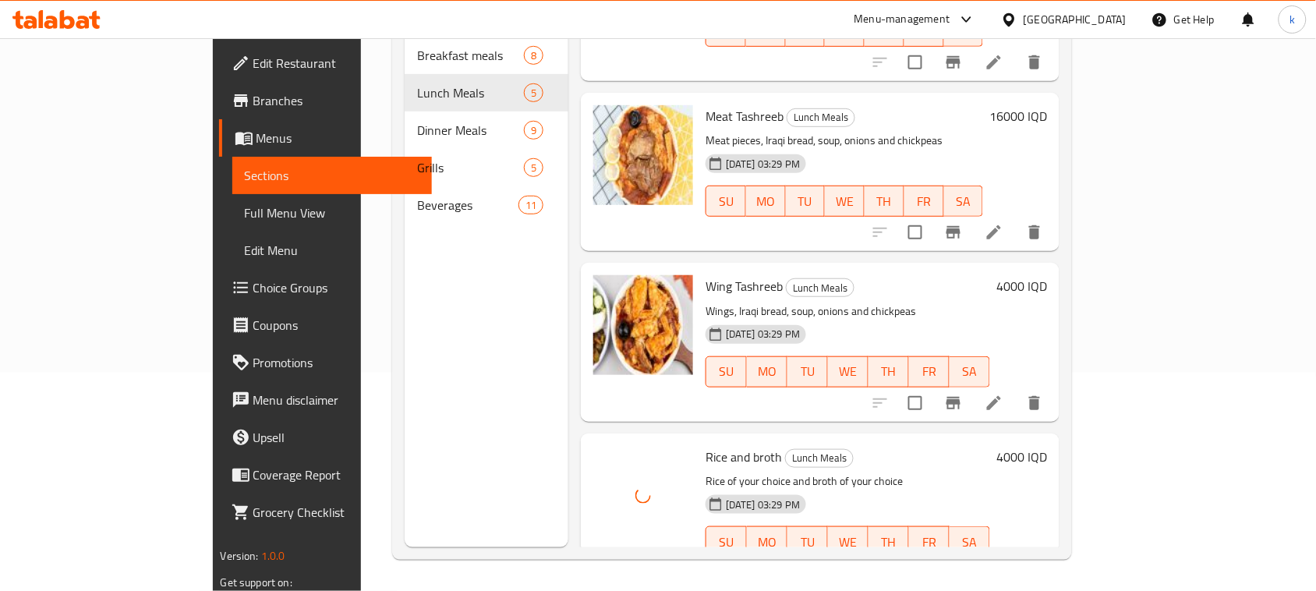
drag, startPoint x: 891, startPoint y: 231, endPoint x: 838, endPoint y: 282, distance: 73.9
click at [893, 275] on h6 "Wing Tashreeb Lunch Meals" at bounding box center [848, 286] width 285 height 22
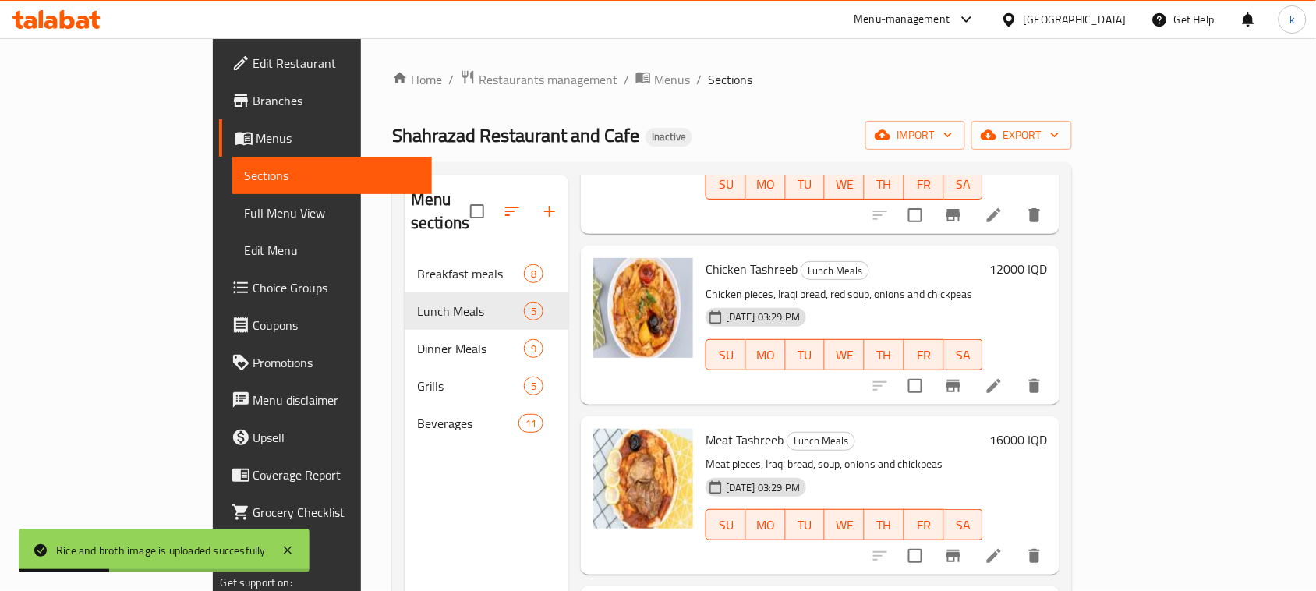
scroll to position [195, 0]
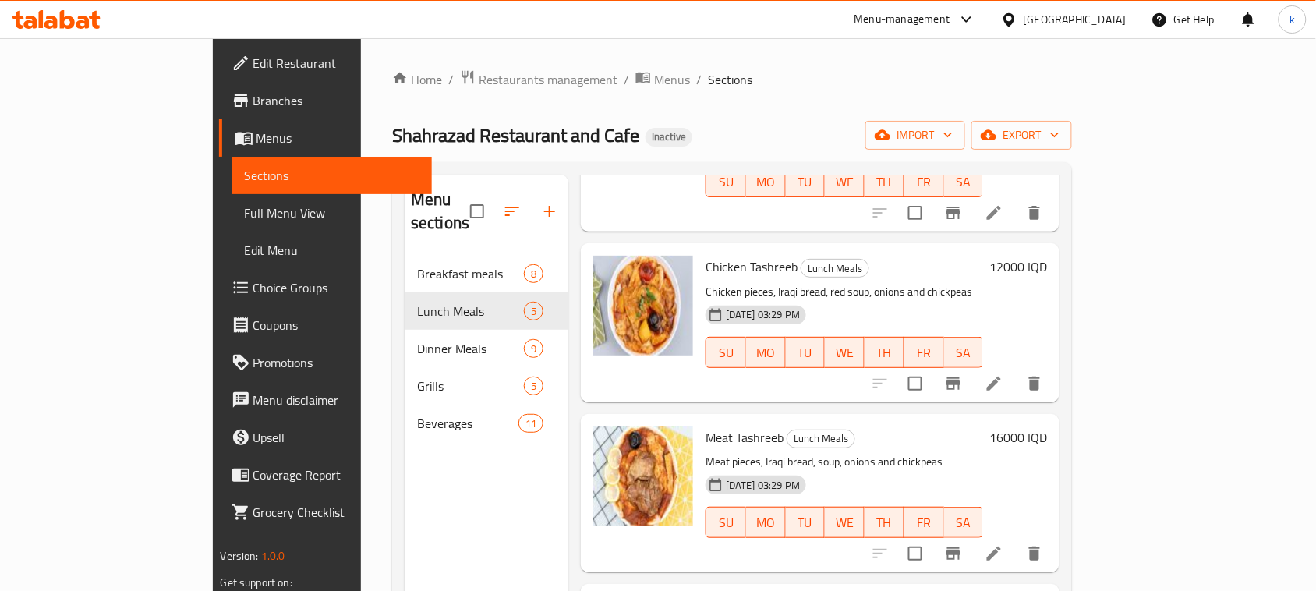
drag, startPoint x: 633, startPoint y: 133, endPoint x: 544, endPoint y: 183, distance: 102.0
click at [634, 133] on div "Shahrazad Restaurant and Cafe Inactive import export" at bounding box center [732, 135] width 680 height 29
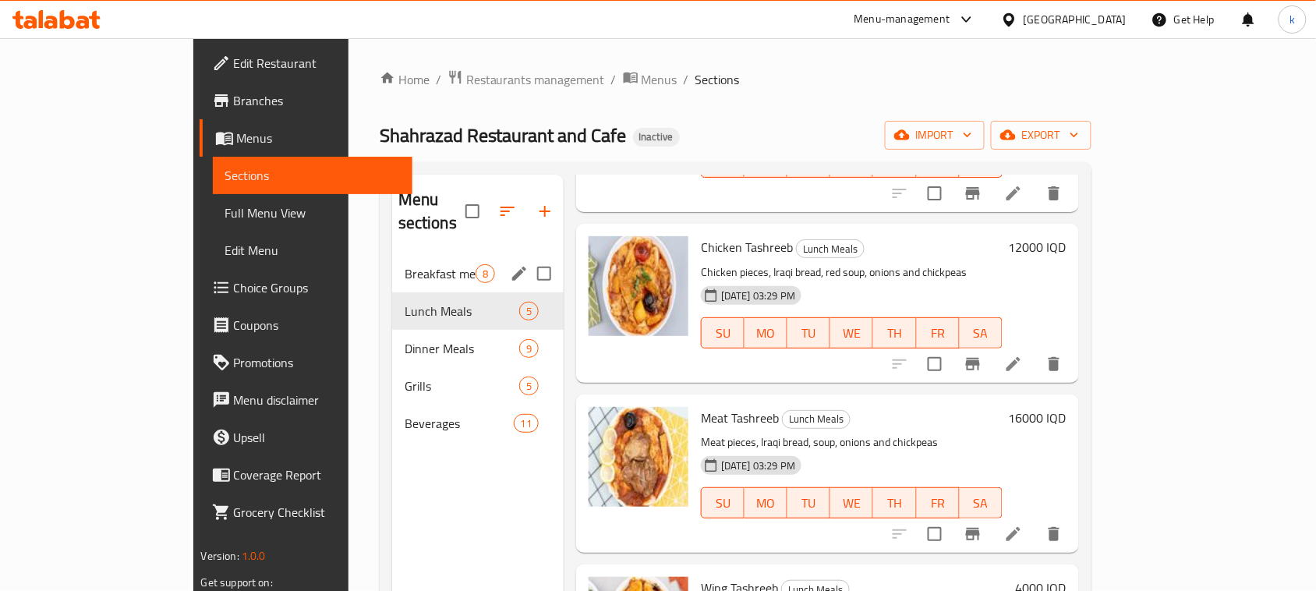
click at [392, 255] on div "Breakfast meals 8" at bounding box center [478, 273] width 172 height 37
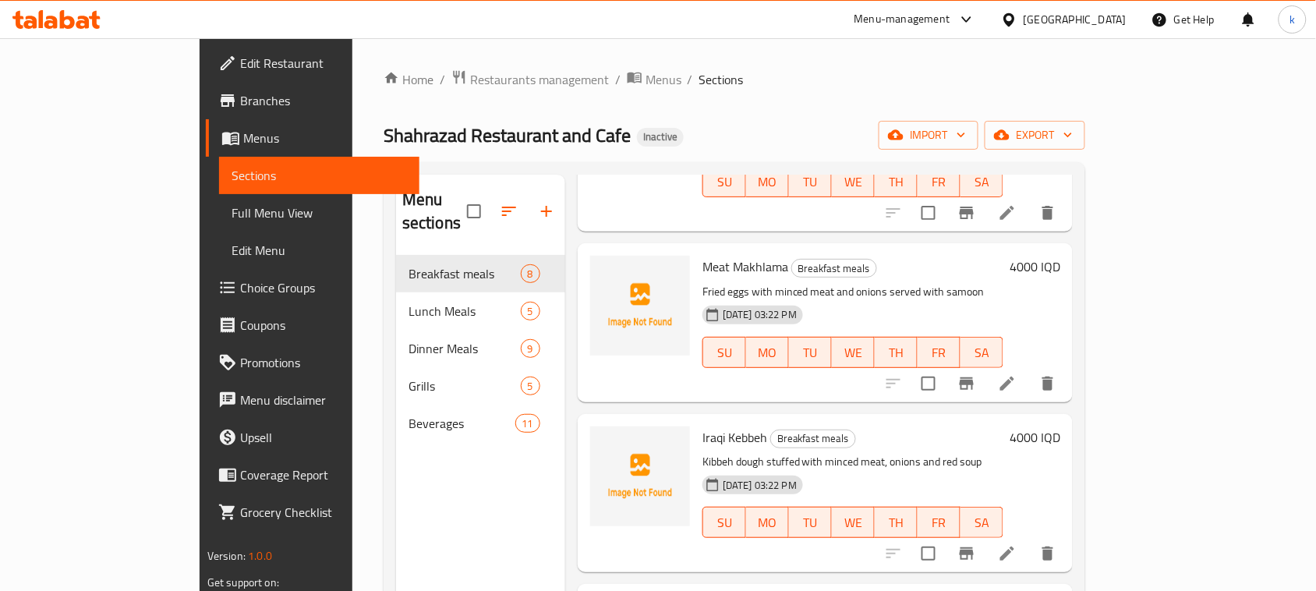
click at [730, 115] on div "Home / Restaurants management / Menus / Sections Shahrazad Restaurant and Cafe …" at bounding box center [735, 423] width 702 height 709
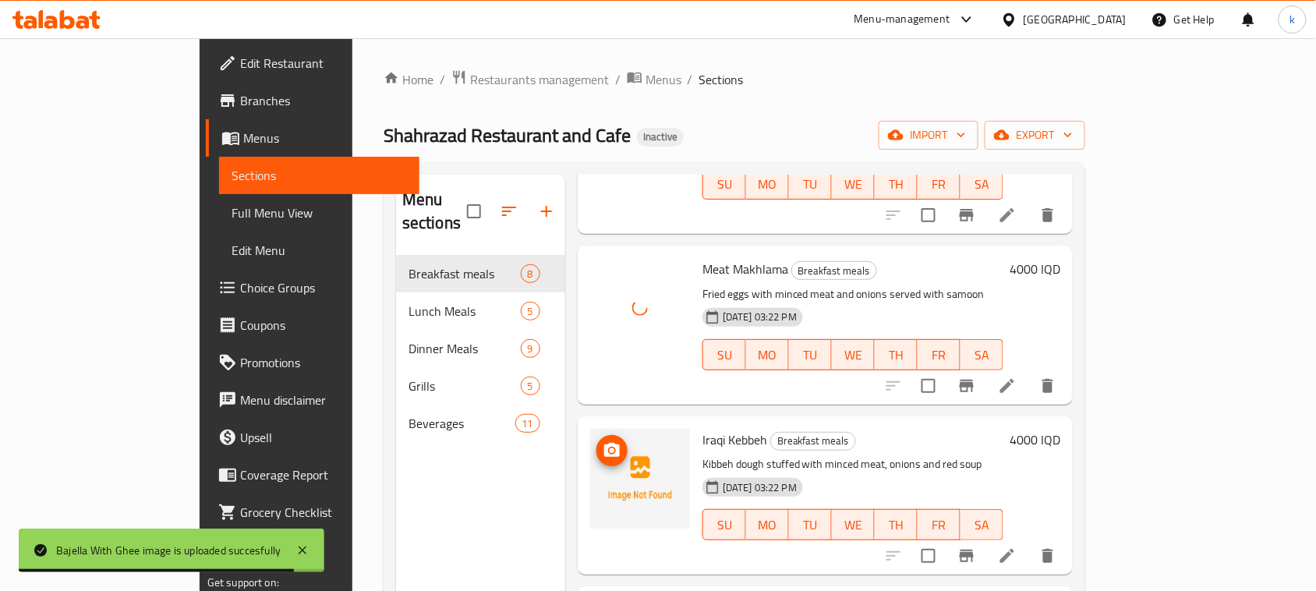
scroll to position [195, 0]
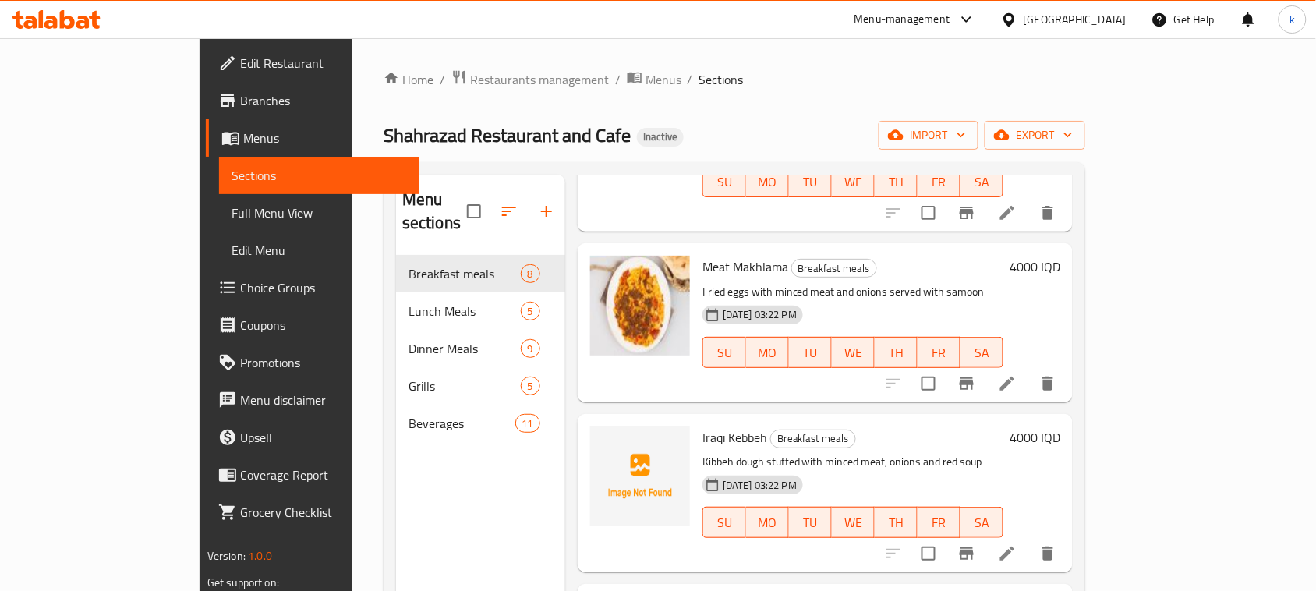
drag, startPoint x: 668, startPoint y: 126, endPoint x: 649, endPoint y: 207, distance: 84.2
click at [669, 126] on div "Shahrazad Restaurant and Cafe Inactive import export" at bounding box center [735, 135] width 702 height 29
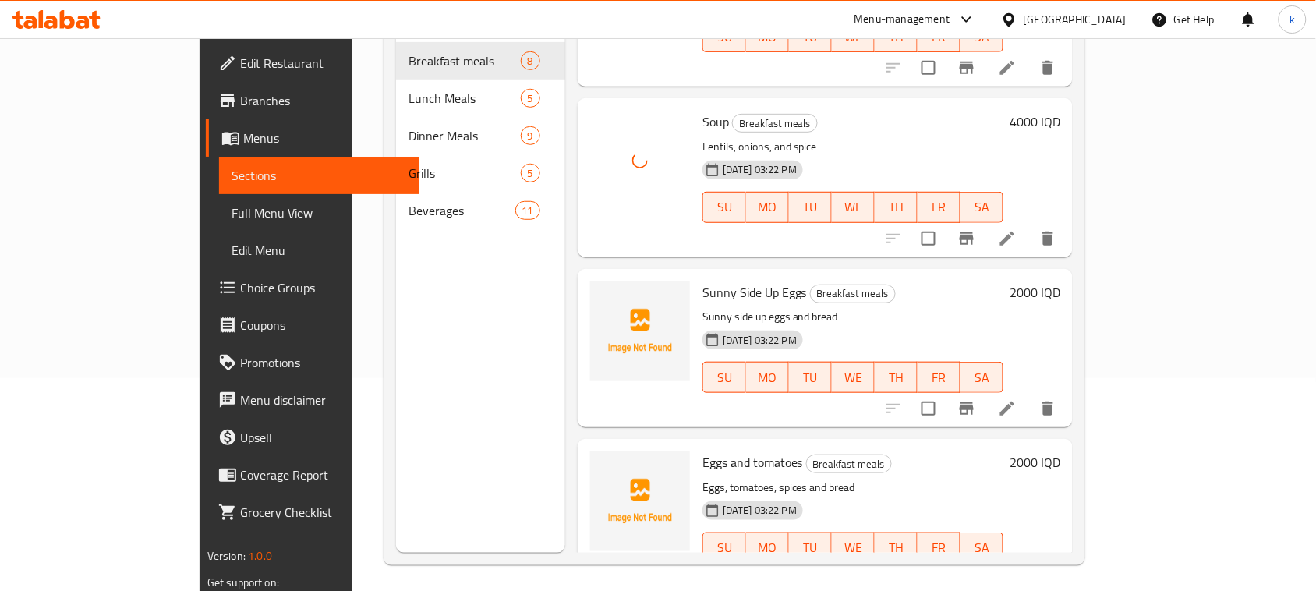
scroll to position [219, 0]
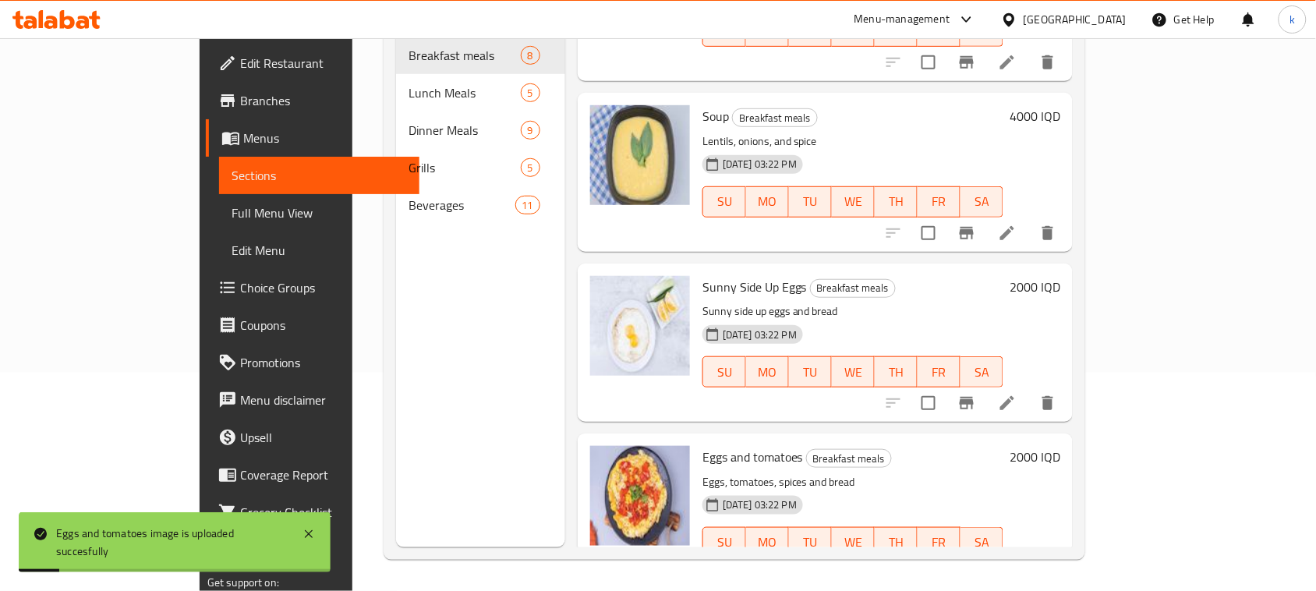
click at [1004, 276] on h6 "Sunny Side Up Eggs Breakfast meals" at bounding box center [853, 287] width 301 height 22
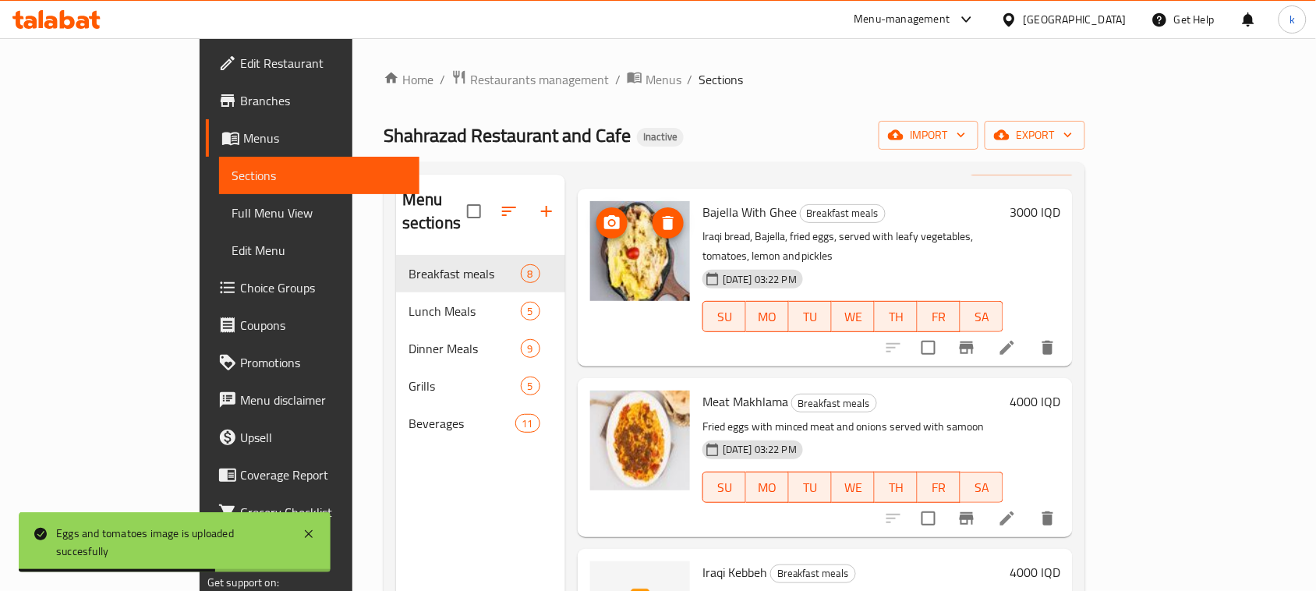
scroll to position [0, 0]
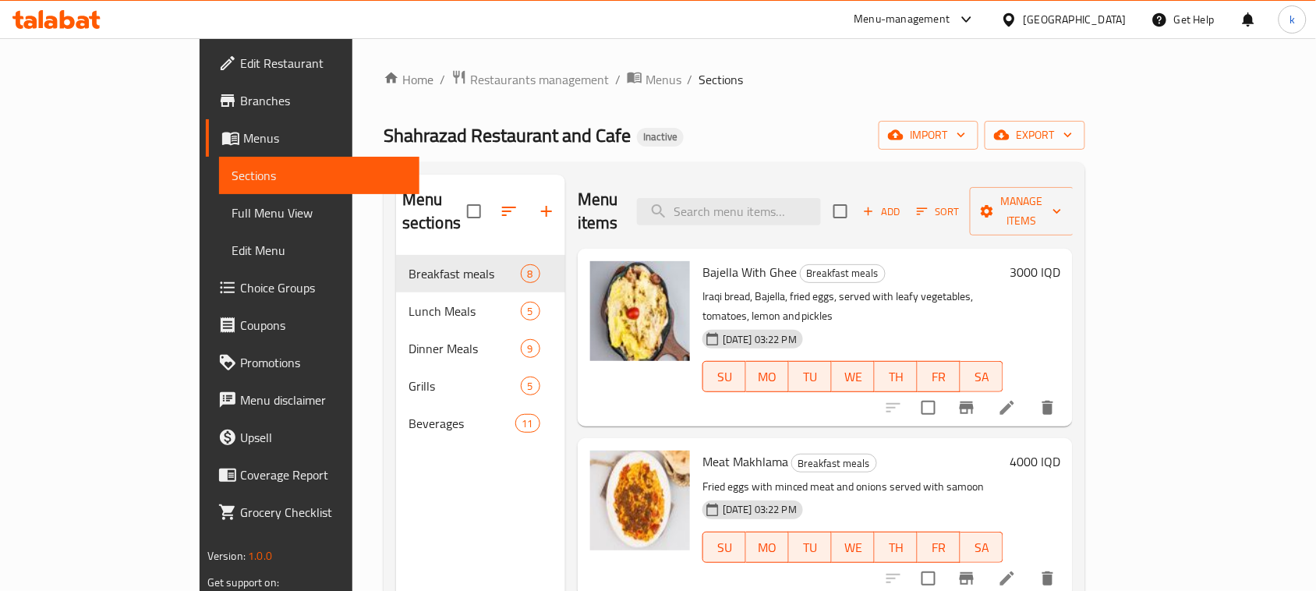
drag, startPoint x: 611, startPoint y: 158, endPoint x: 625, endPoint y: 165, distance: 16.1
click at [612, 158] on div "Home / Restaurants management / Menus / Sections Shahrazad Restaurant and Cafe …" at bounding box center [735, 423] width 702 height 709
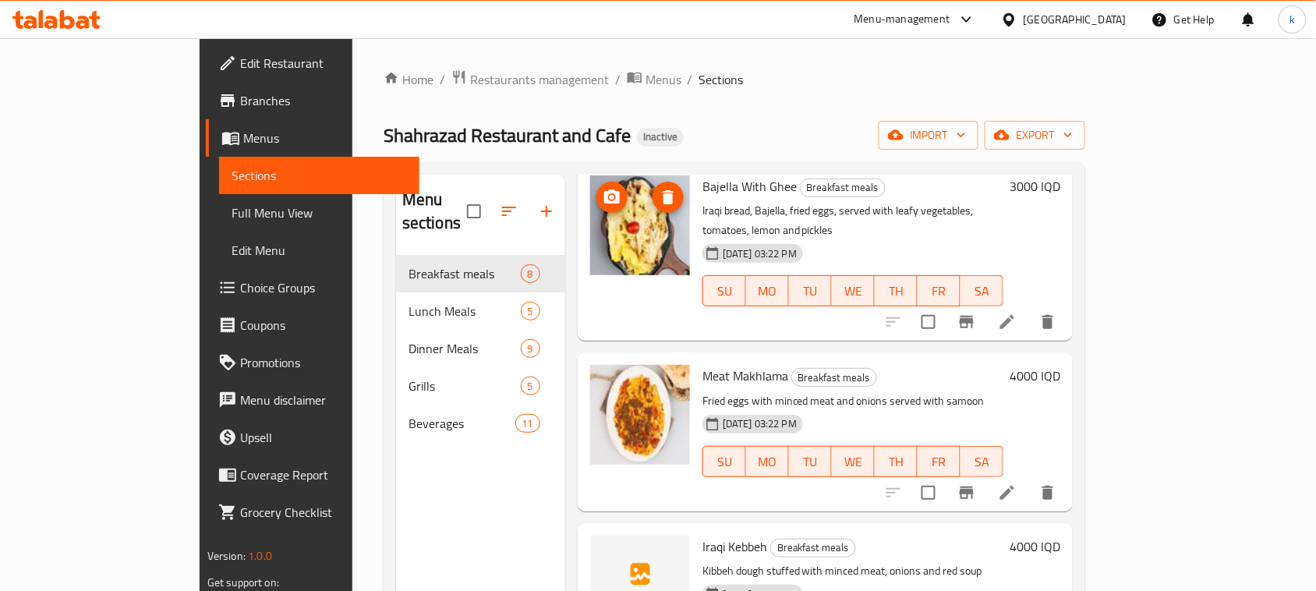
scroll to position [195, 0]
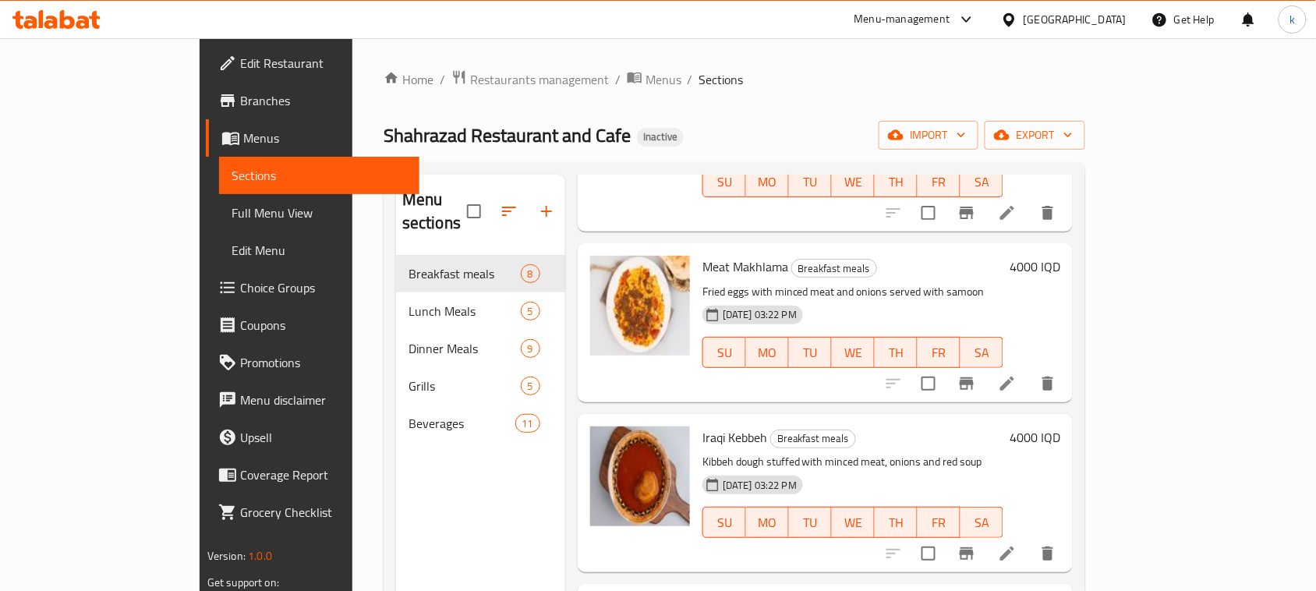
click at [682, 34] on div "Menu-management [GEOGRAPHIC_DATA] Get Help k" at bounding box center [658, 19] width 1316 height 37
click at [240, 62] on span "Edit Restaurant" at bounding box center [323, 63] width 167 height 19
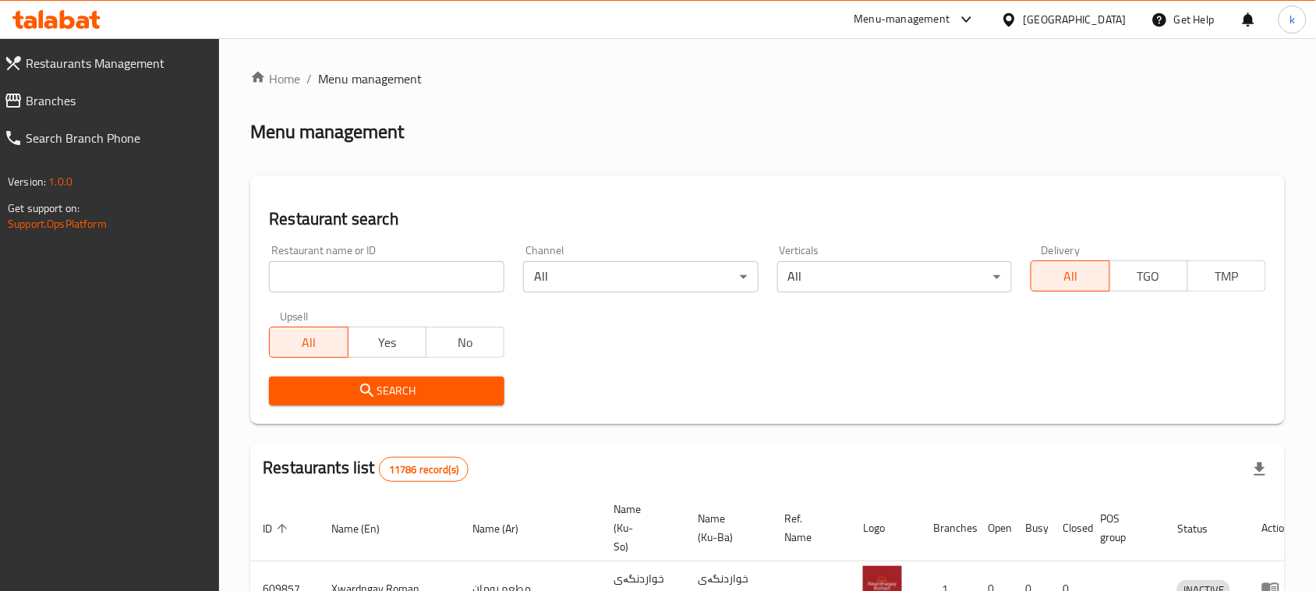
click at [394, 299] on div "Restaurant name or ID Restaurant name or ID" at bounding box center [387, 269] width 254 height 66
click at [361, 283] on input "search" at bounding box center [387, 276] width 236 height 31
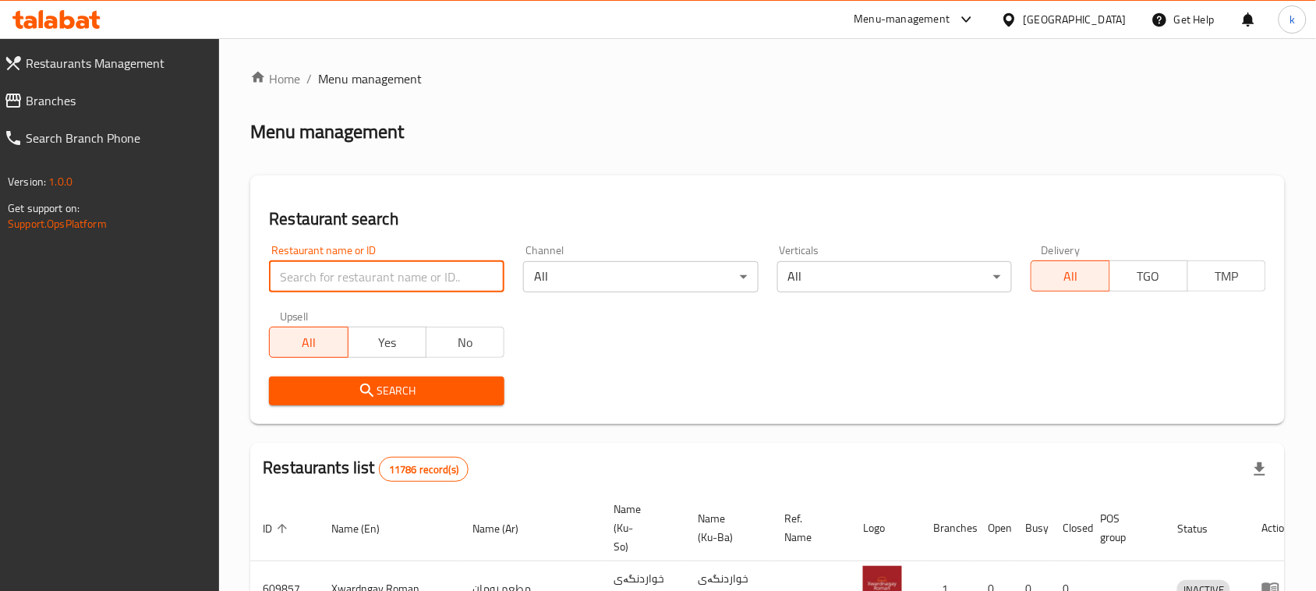
paste input "Shahrazad Restaurant and Cafe"
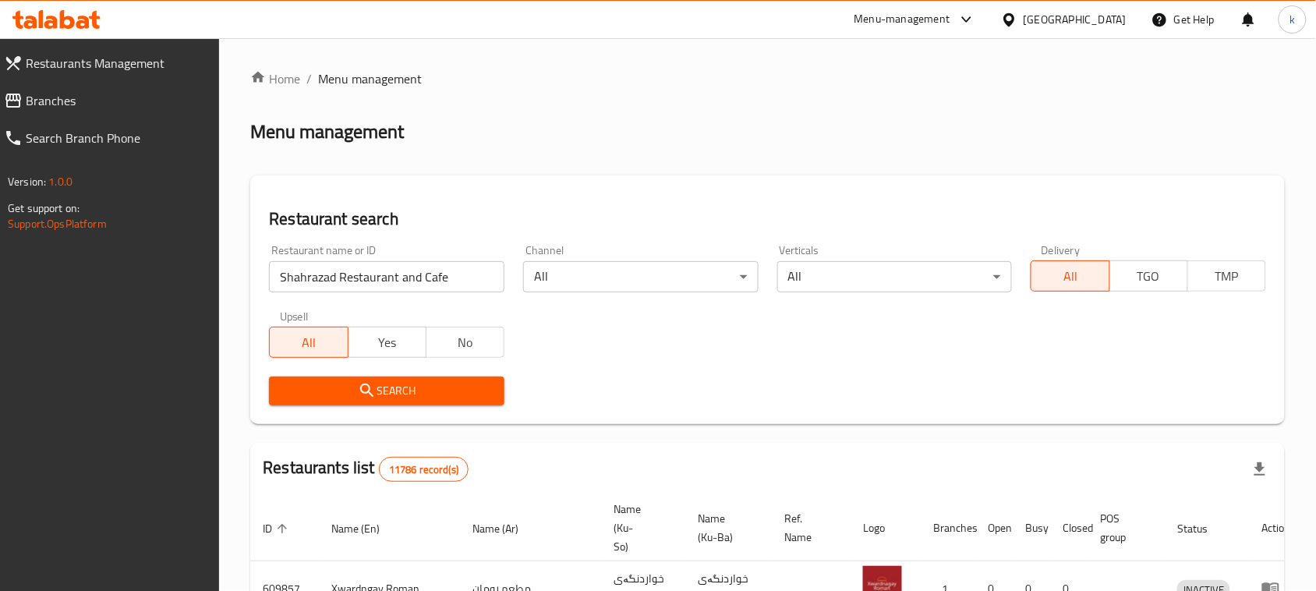
click at [361, 387] on icon "submit" at bounding box center [366, 390] width 13 height 13
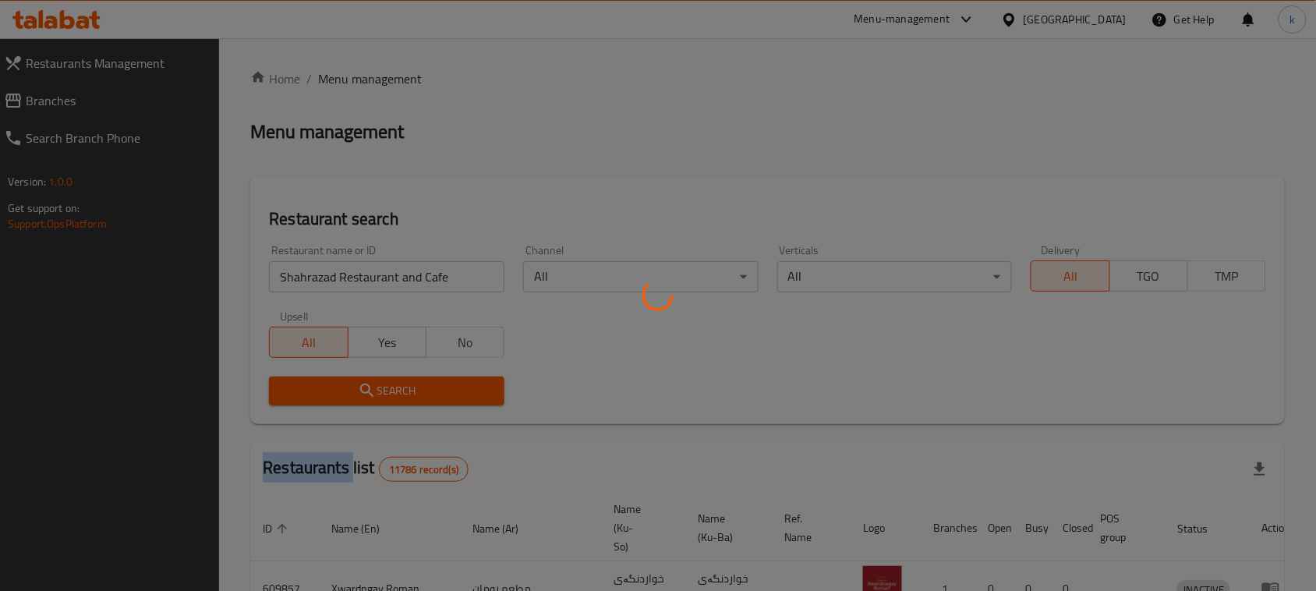
click at [361, 387] on div at bounding box center [658, 295] width 1316 height 591
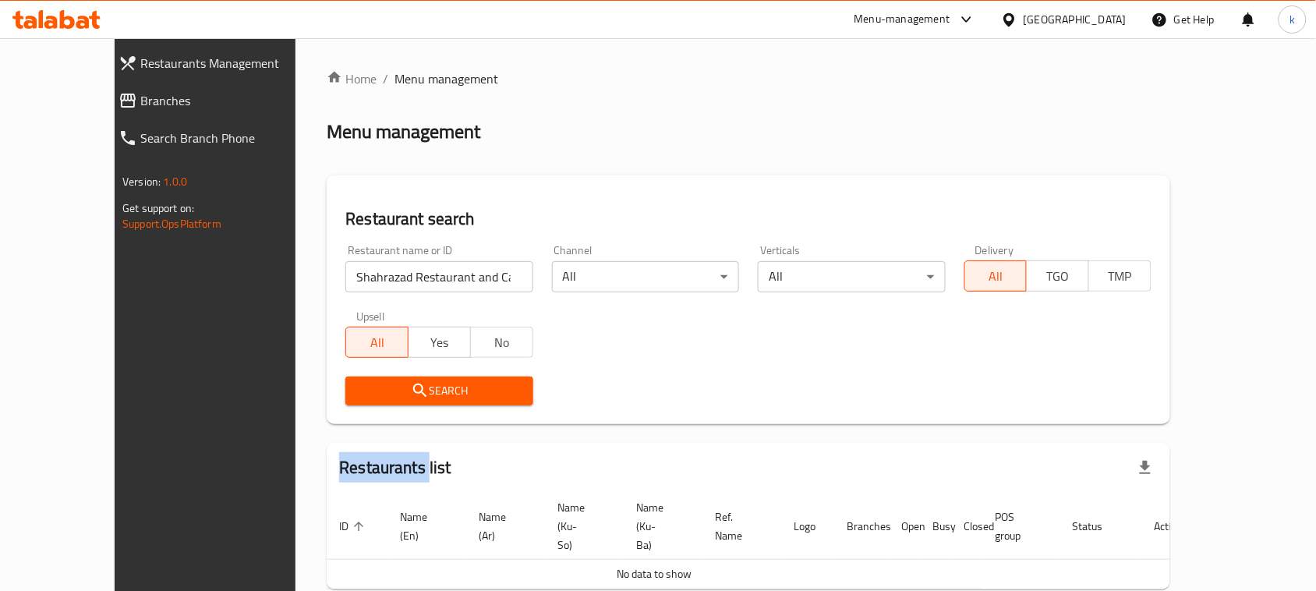
scroll to position [45, 0]
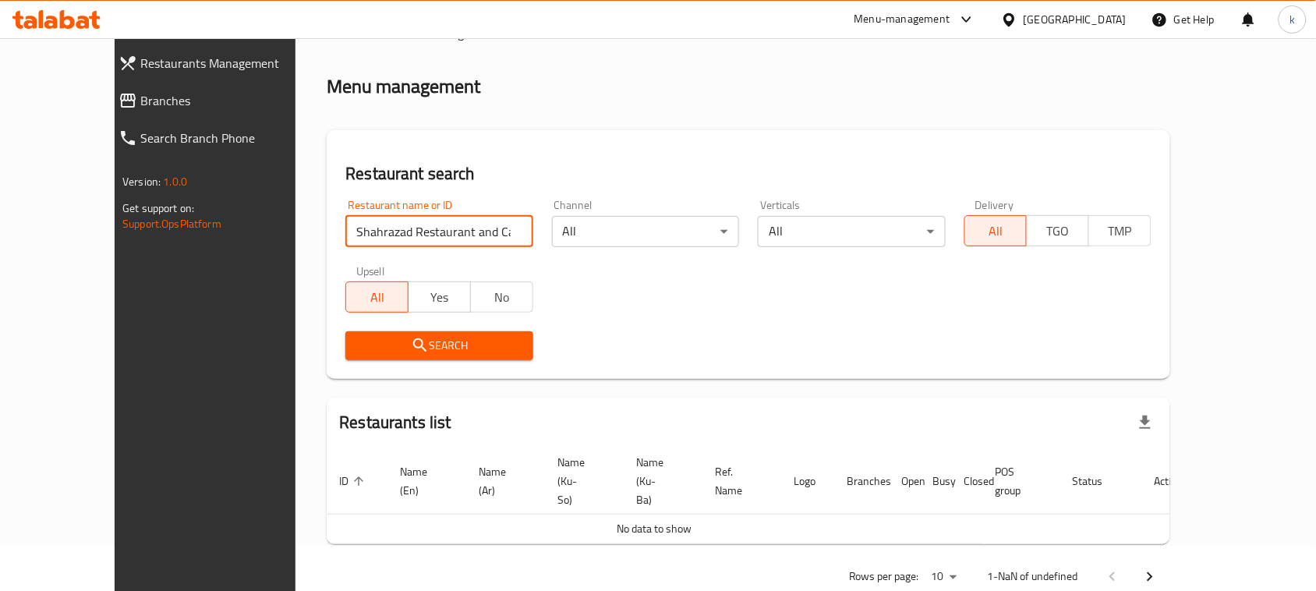
drag, startPoint x: 339, startPoint y: 238, endPoint x: 583, endPoint y: 260, distance: 245.1
click at [583, 260] on div "Restaurant name or ID Shahrazad Restaurant and Cafe Restaurant name or ID Chann…" at bounding box center [748, 279] width 825 height 179
click button "Search" at bounding box center [439, 345] width 187 height 29
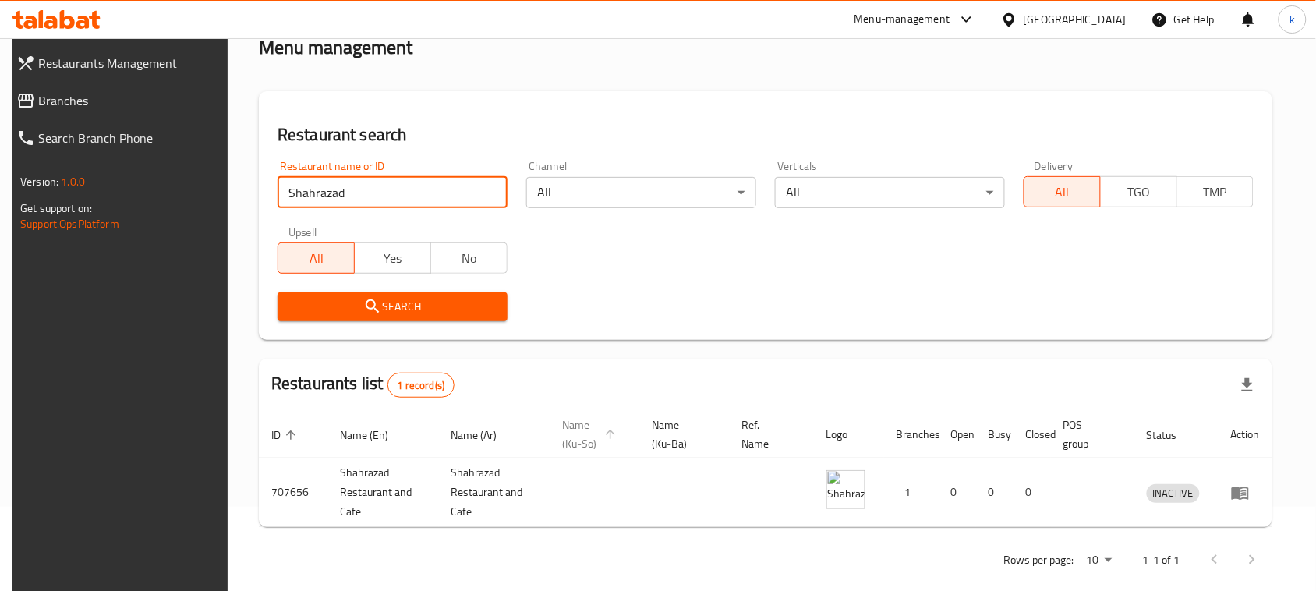
scroll to position [105, 0]
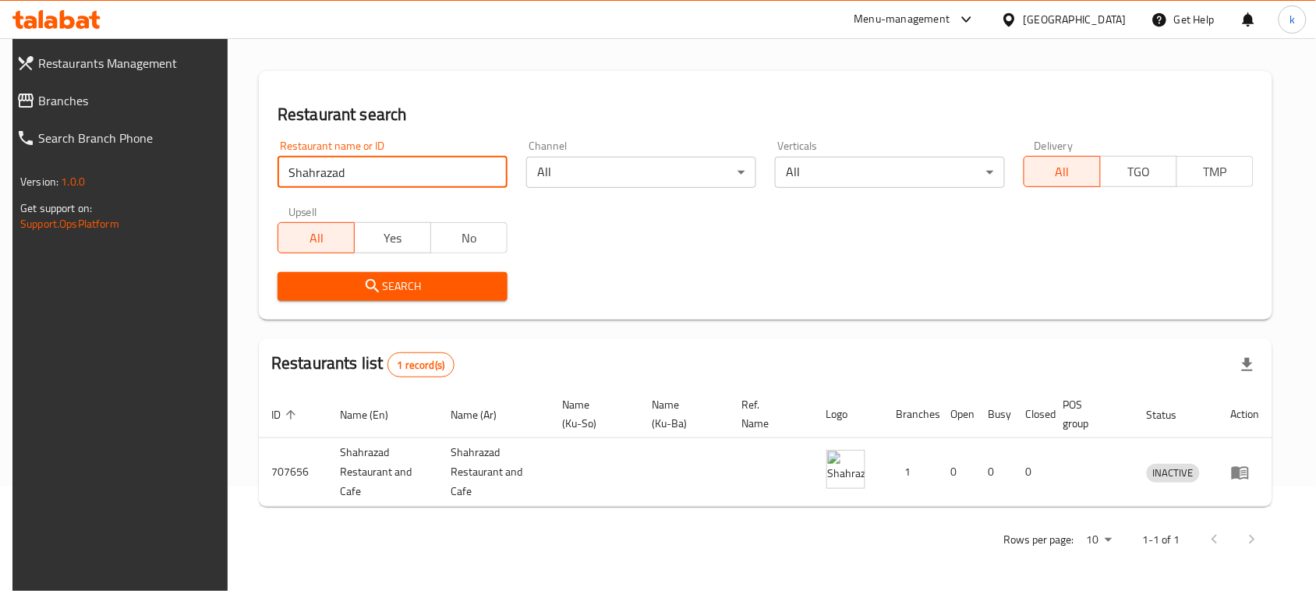
drag, startPoint x: 407, startPoint y: 156, endPoint x: 236, endPoint y: 193, distance: 174.9
click at [238, 193] on div "Home / Menu management Menu management Restaurant search Restaurant name or ID …" at bounding box center [766, 262] width 1076 height 657
paste input "Restaurant"
click at [341, 289] on span "Search" at bounding box center [392, 286] width 205 height 19
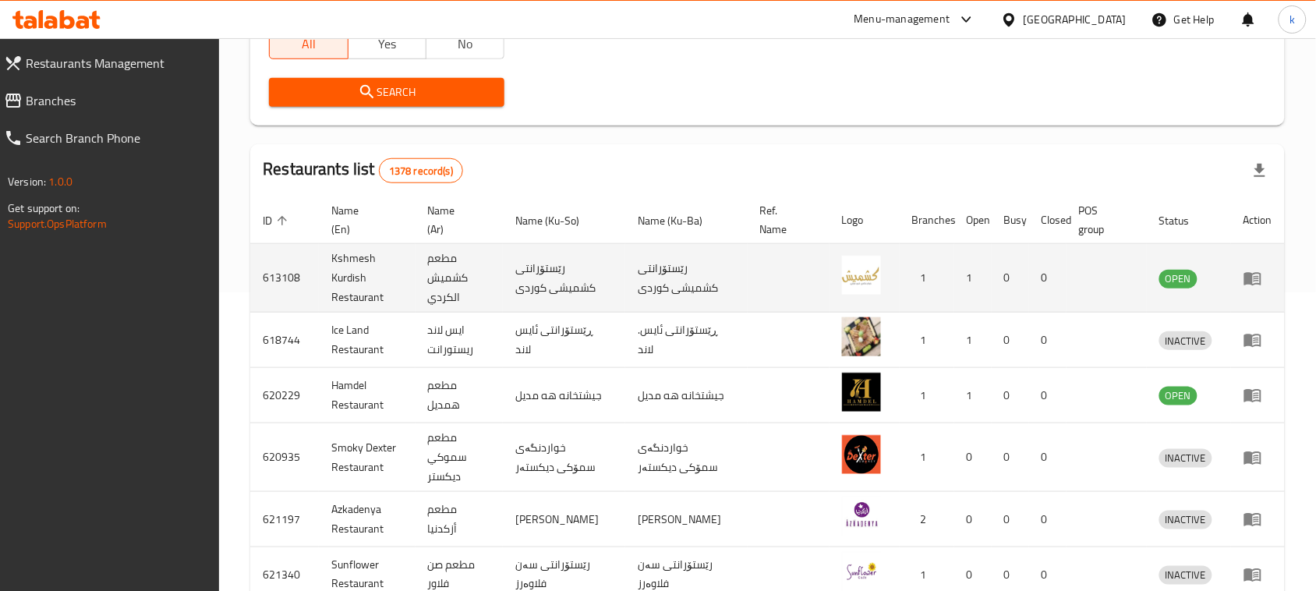
scroll to position [300, 0]
click at [665, 259] on td "رێستۆرانتی کشمیشى كوردى" at bounding box center [686, 277] width 122 height 69
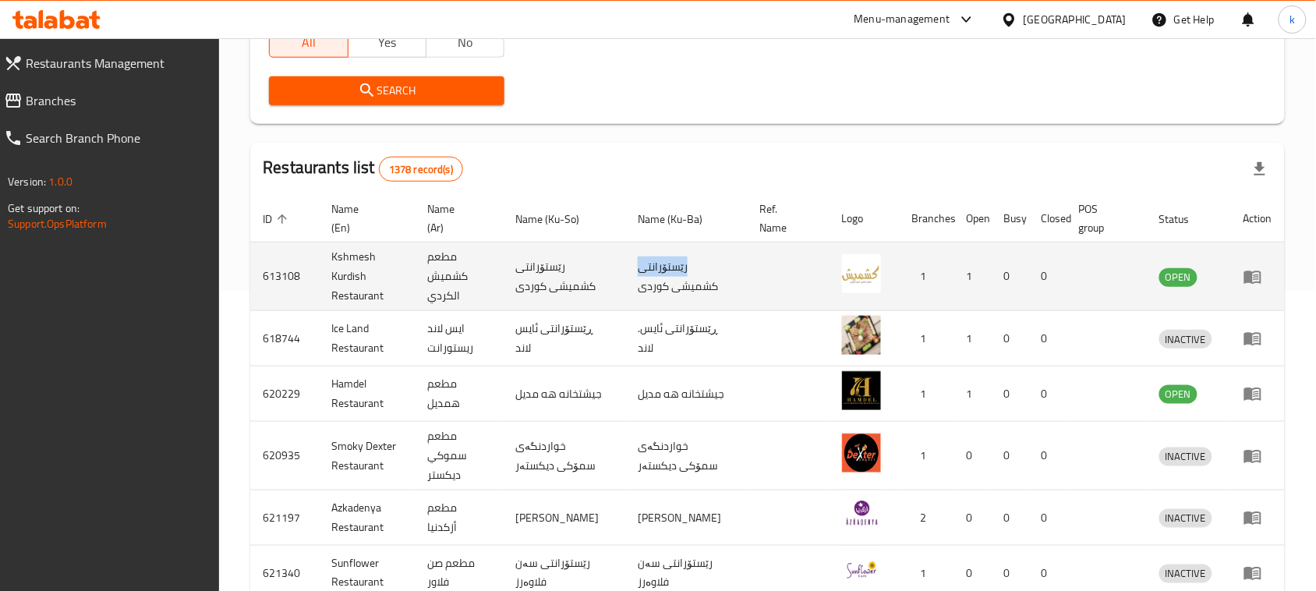
click at [665, 259] on td "رێستۆرانتی کشمیشى كوردى" at bounding box center [686, 277] width 122 height 69
copy td "رێستۆرانتی"
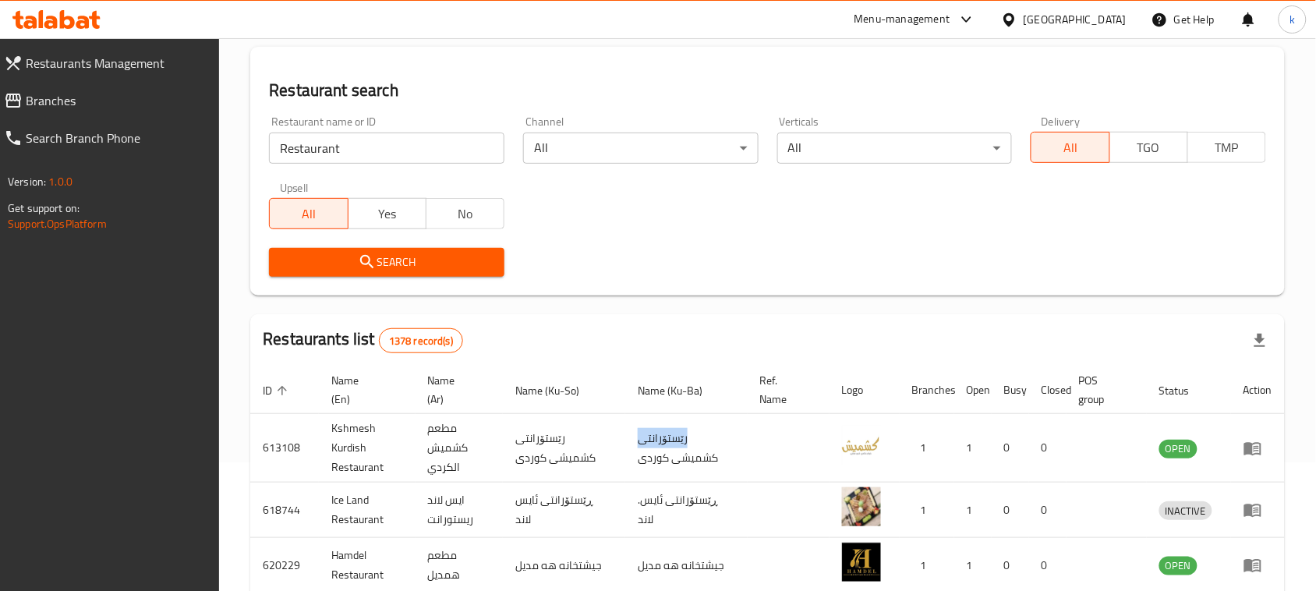
scroll to position [105, 0]
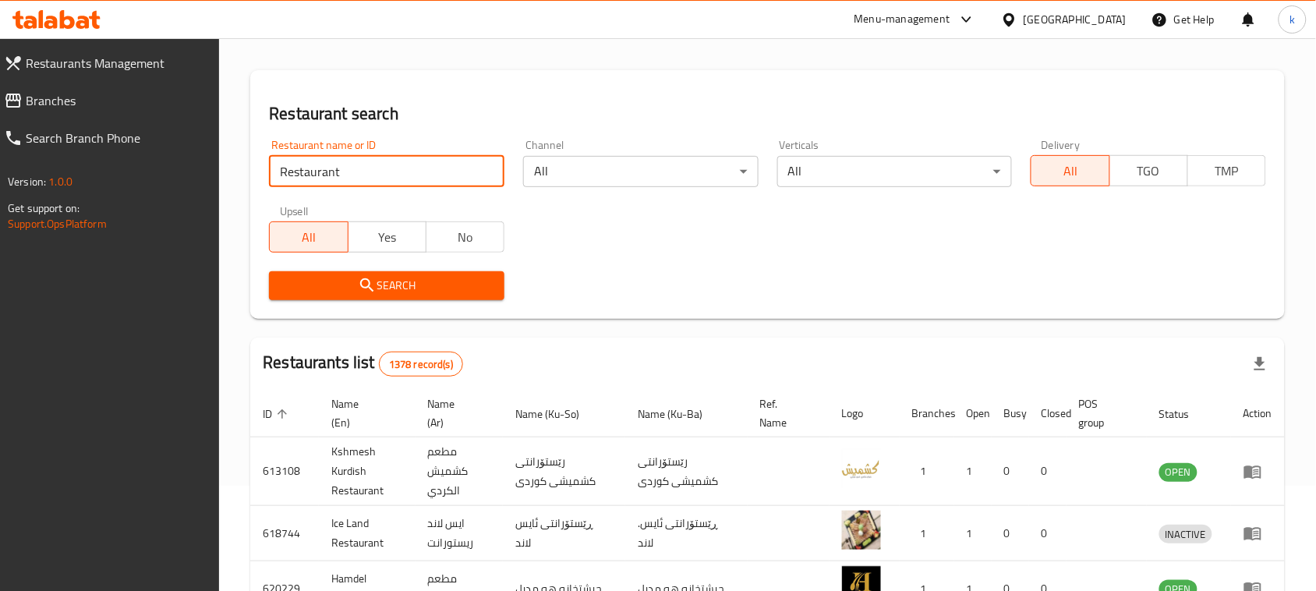
drag, startPoint x: 363, startPoint y: 182, endPoint x: 207, endPoint y: 181, distance: 155.2
click at [212, 181] on div "Restaurants Management Branches Search Branch Phone Version: 1.0.0 Get support …" at bounding box center [658, 508] width 1316 height 1150
paste input "Shahrazad Restaurant and Cafe"
click at [341, 172] on input "Shahrazad Restaurant and Cafe" at bounding box center [387, 171] width 236 height 31
type input "Restaurant and Cafe"
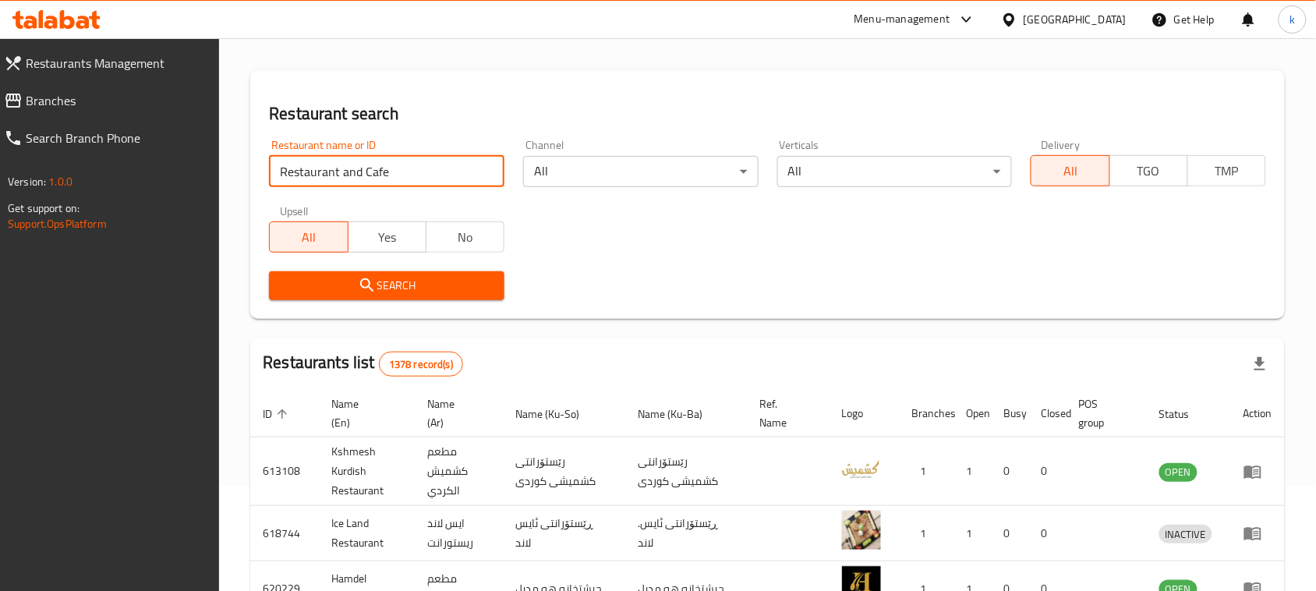
click at [369, 277] on icon "submit" at bounding box center [367, 285] width 19 height 19
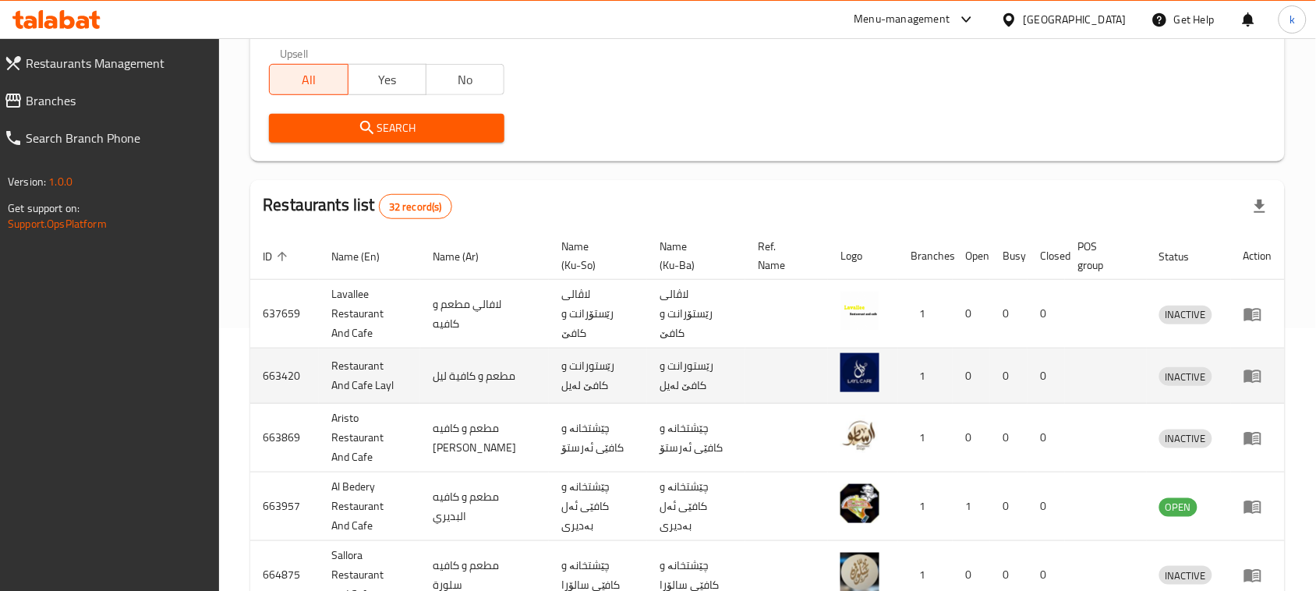
scroll to position [300, 0]
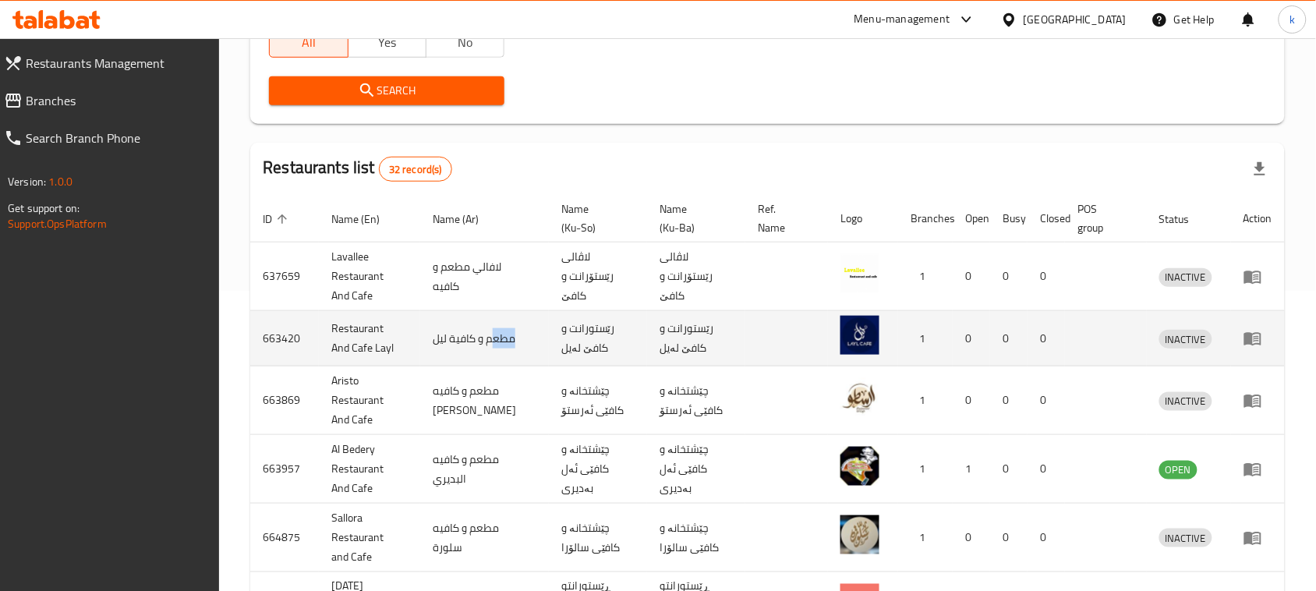
drag, startPoint x: 512, startPoint y: 326, endPoint x: 490, endPoint y: 335, distance: 24.5
click at [490, 335] on td "مطعم و كافية ليل" at bounding box center [484, 338] width 129 height 55
click at [504, 325] on td "مطعم و كافية ليل" at bounding box center [484, 338] width 129 height 55
drag, startPoint x: 511, startPoint y: 330, endPoint x: 454, endPoint y: 324, distance: 57.2
click at [449, 326] on td "مطعم و كافية ليل" at bounding box center [484, 338] width 129 height 55
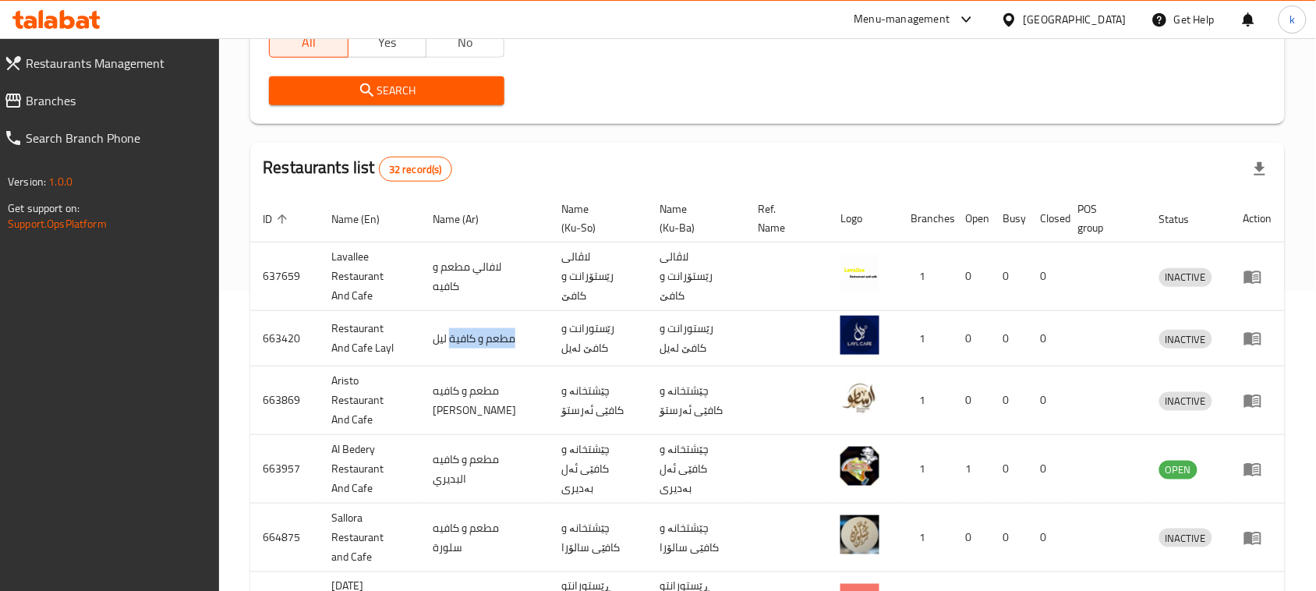
copy td "مطعم و كافية"
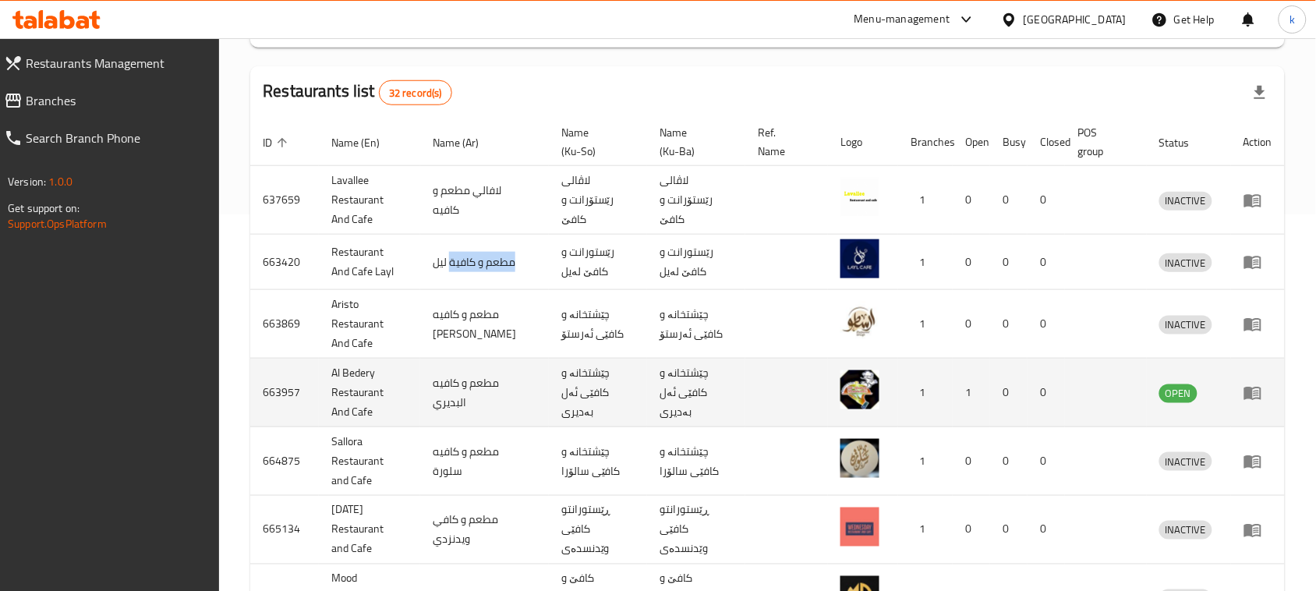
scroll to position [398, 0]
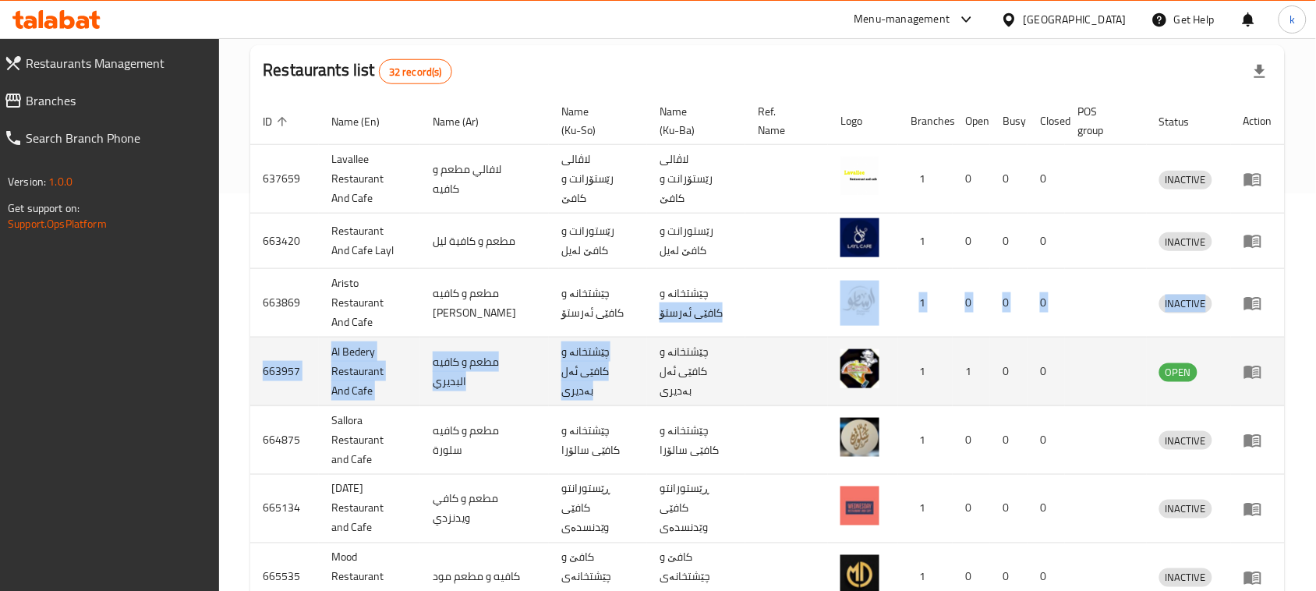
drag, startPoint x: 694, startPoint y: 286, endPoint x: 688, endPoint y: 333, distance: 47.2
click at [656, 324] on tbody "637659 Lavallee Restaurant And Cafe لافالي مطعم و كافيه لاڤالی رێستۆرانت و کافێ…" at bounding box center [767, 481] width 1035 height 673
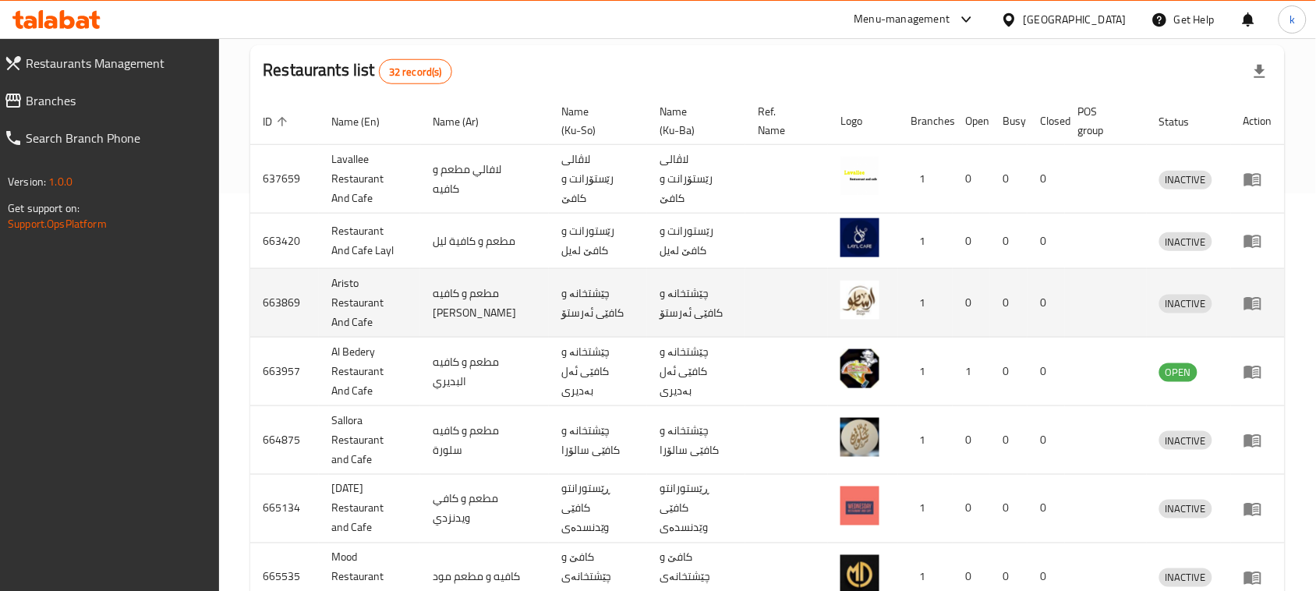
click at [653, 283] on td "چێشتخانە و کافێی ئەرستۆ" at bounding box center [696, 303] width 98 height 69
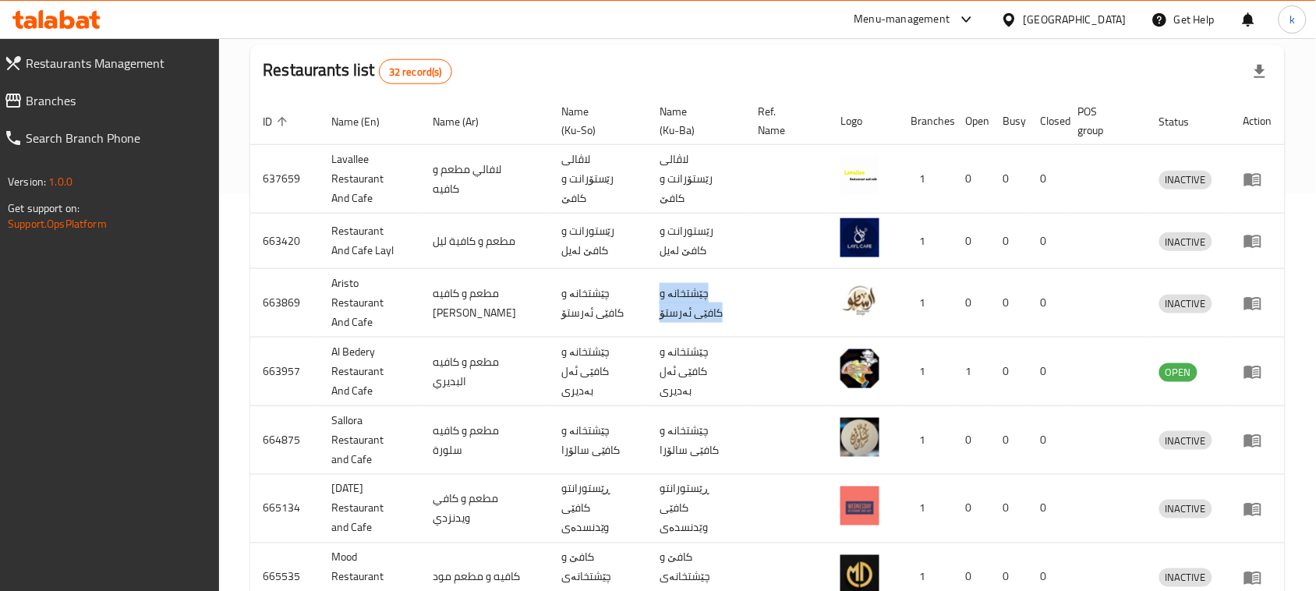
copy td "چێشتخانە و کافێی ئەرستۆ"
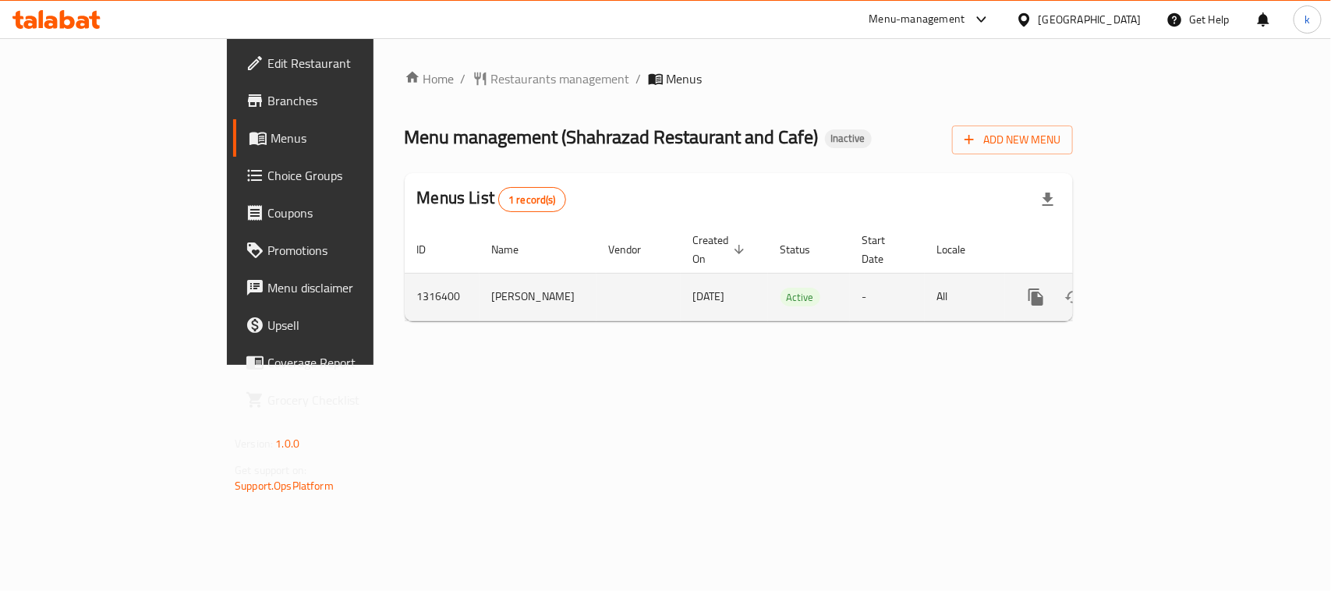
click at [1158, 288] on icon "enhanced table" at bounding box center [1148, 297] width 19 height 19
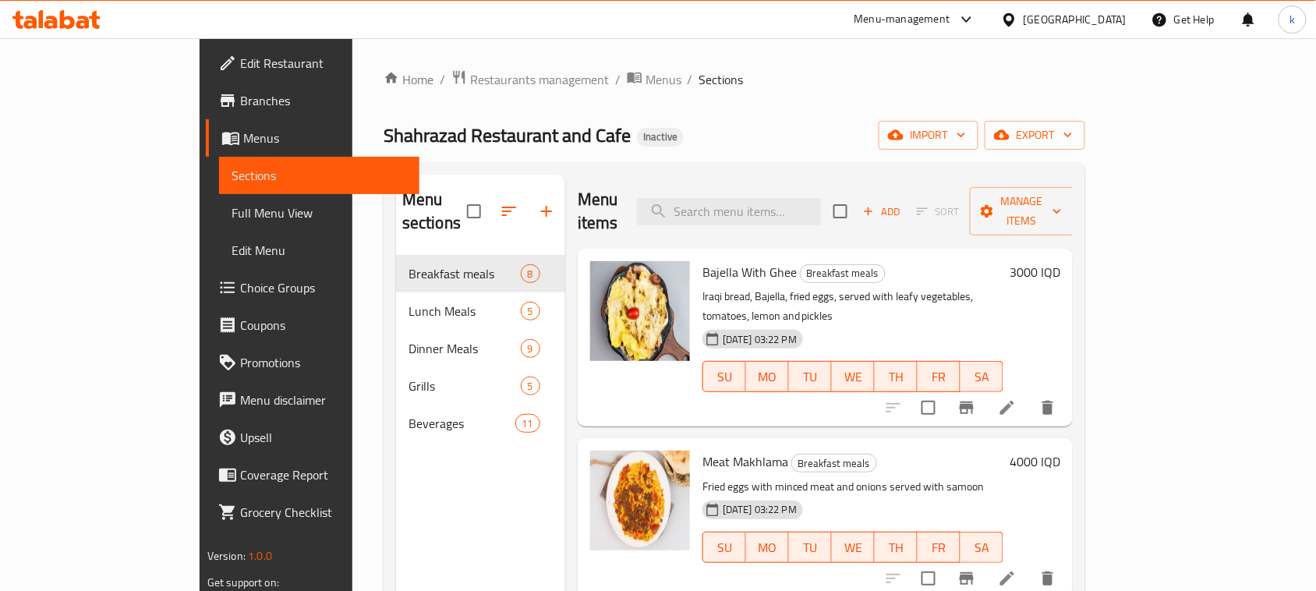
click at [759, 154] on div "Home / Restaurants management / Menus / Sections Shahrazad Restaurant and Cafe …" at bounding box center [735, 423] width 702 height 709
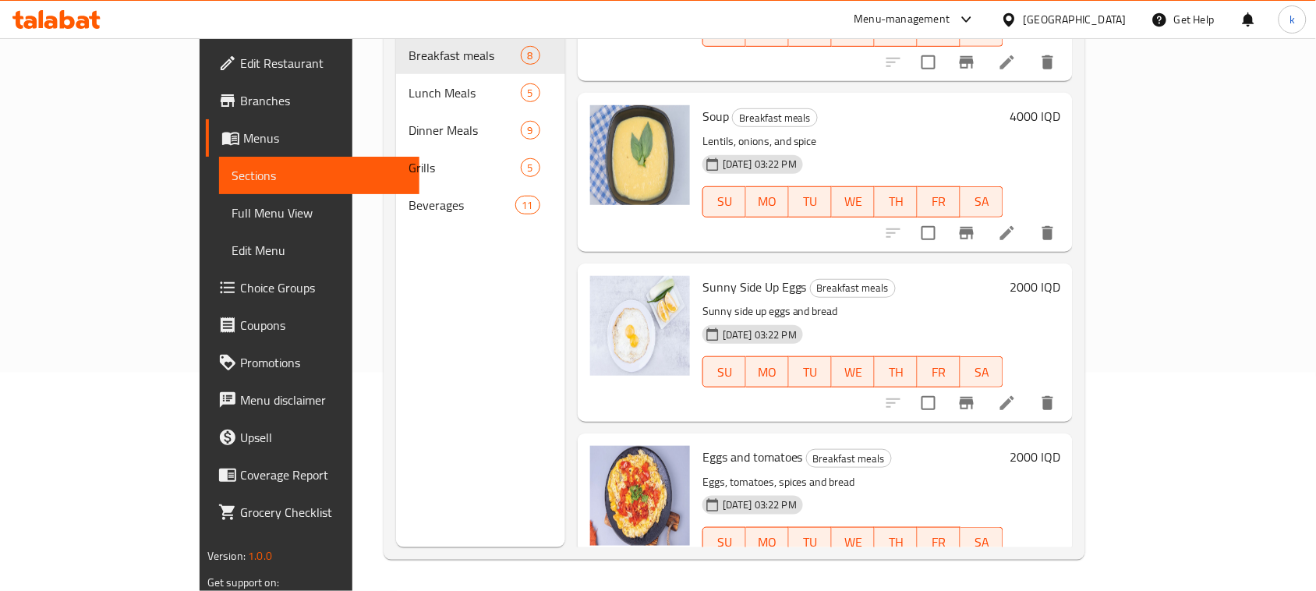
scroll to position [219, 0]
click at [232, 211] on span "Full Menu View" at bounding box center [319, 213] width 175 height 19
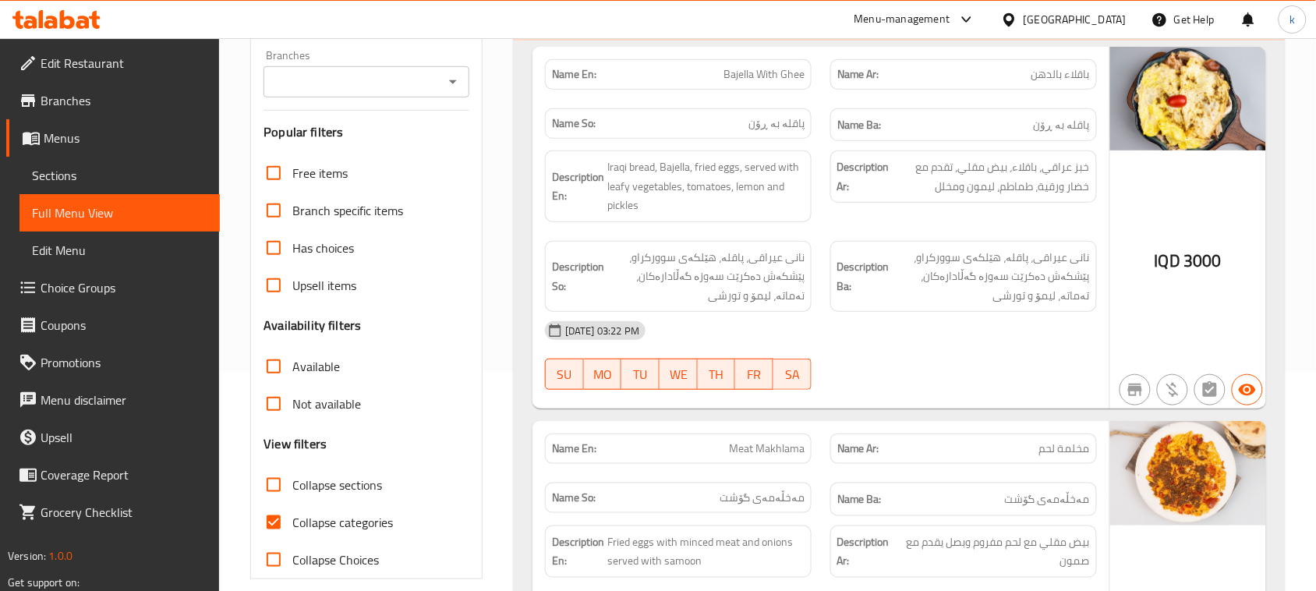
click at [452, 84] on icon "Open" at bounding box center [453, 82] width 19 height 19
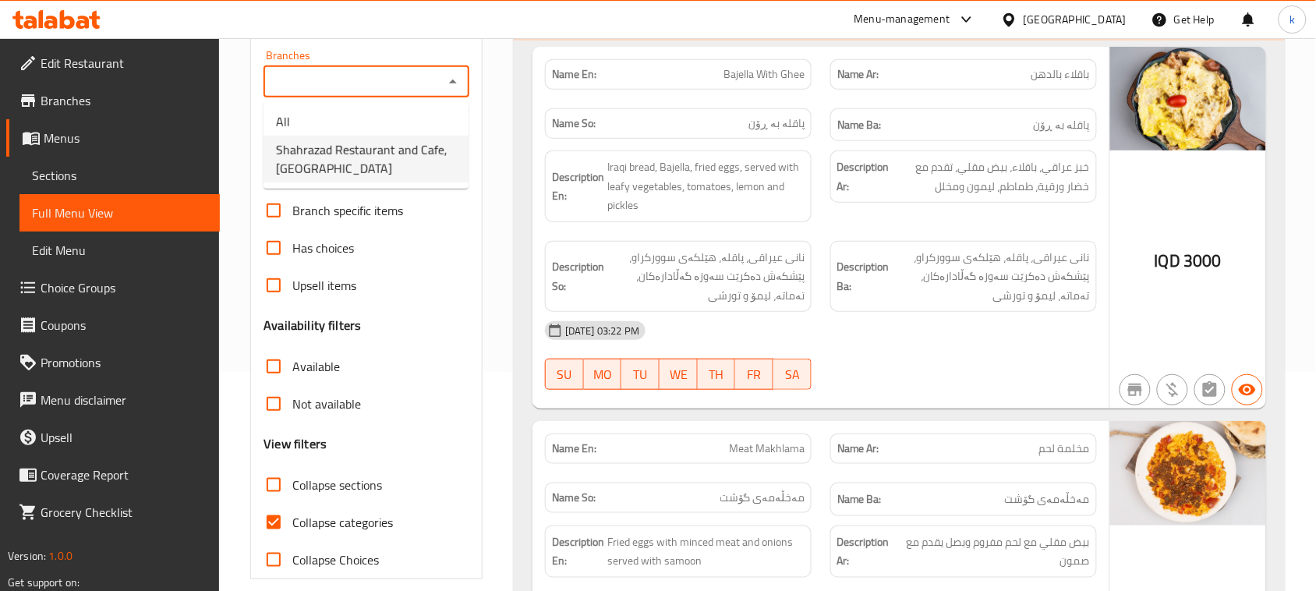
click at [374, 160] on span "Shahrazad Restaurant and Cafe, Karada Dakhel" at bounding box center [366, 158] width 180 height 37
type input "Shahrazad Restaurant and Cafe, Karada Dakhel"
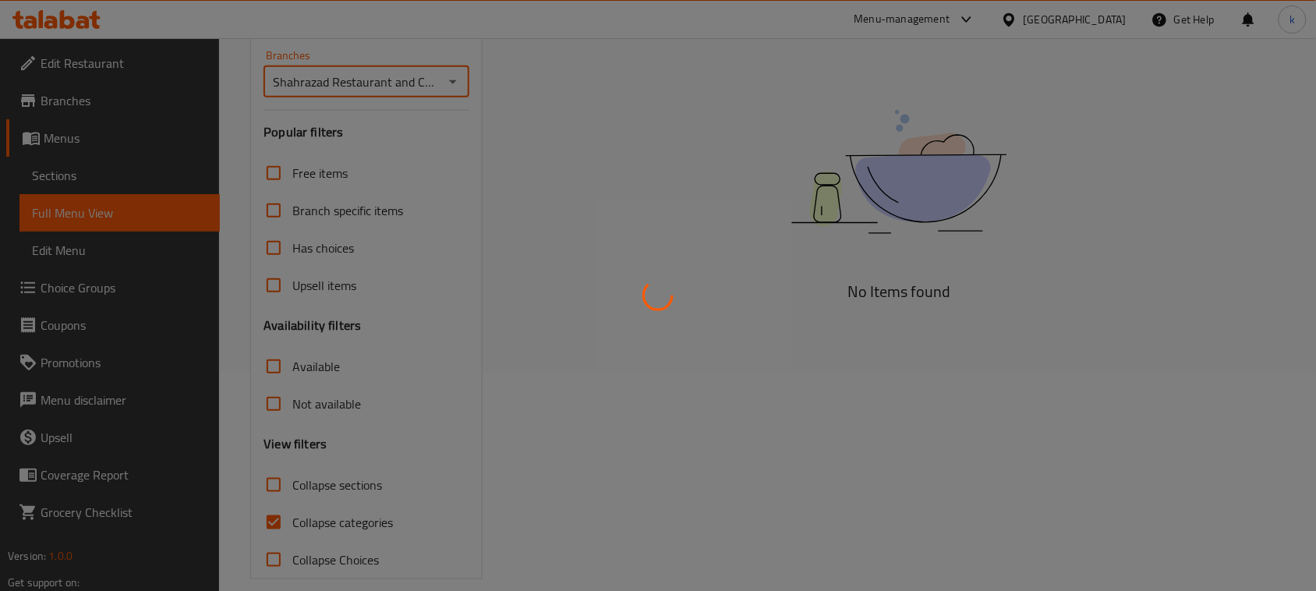
scroll to position [239, 0]
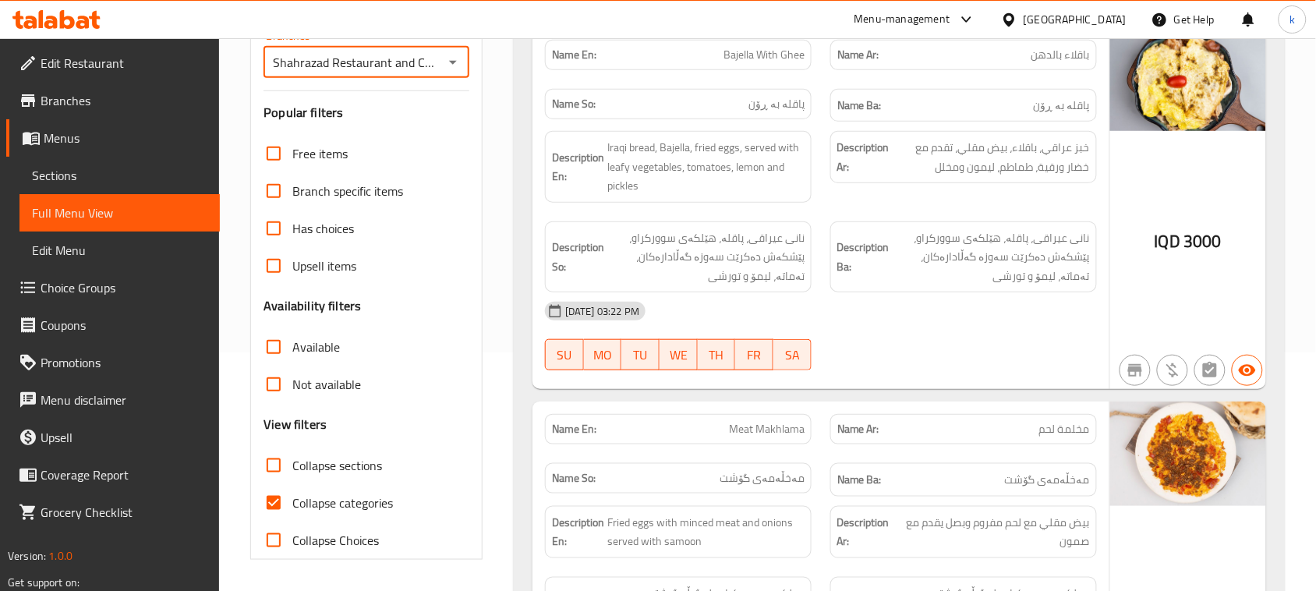
click at [273, 505] on input "Collapse categories" at bounding box center [273, 502] width 37 height 37
checkbox input "false"
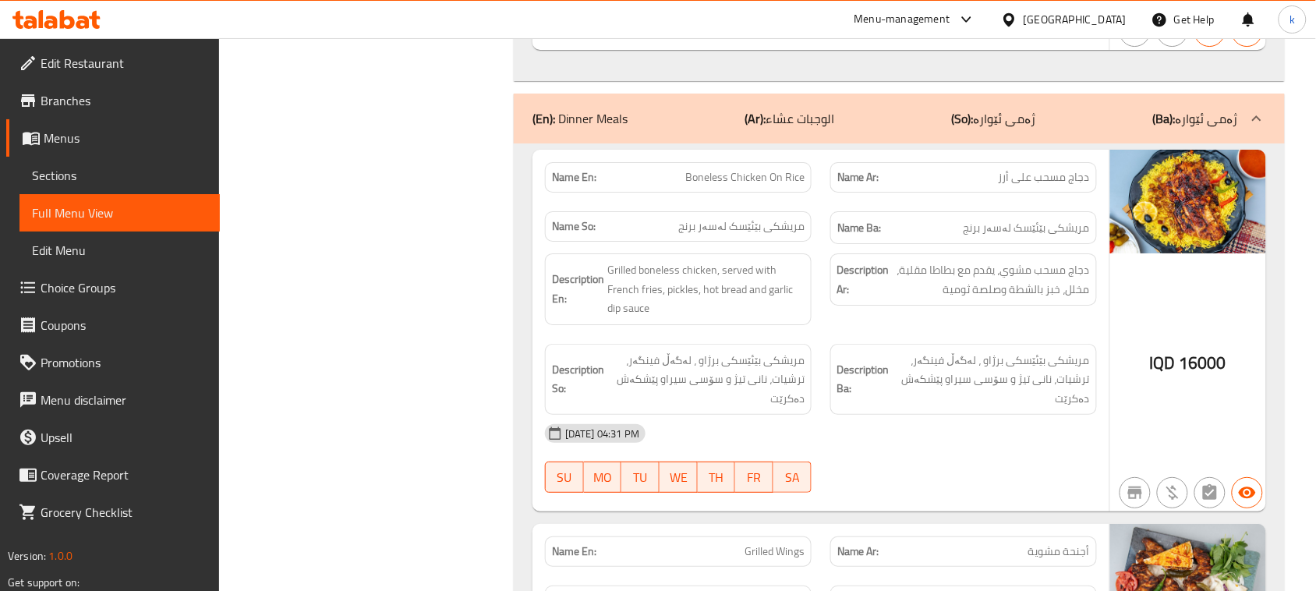
scroll to position [5069, 0]
